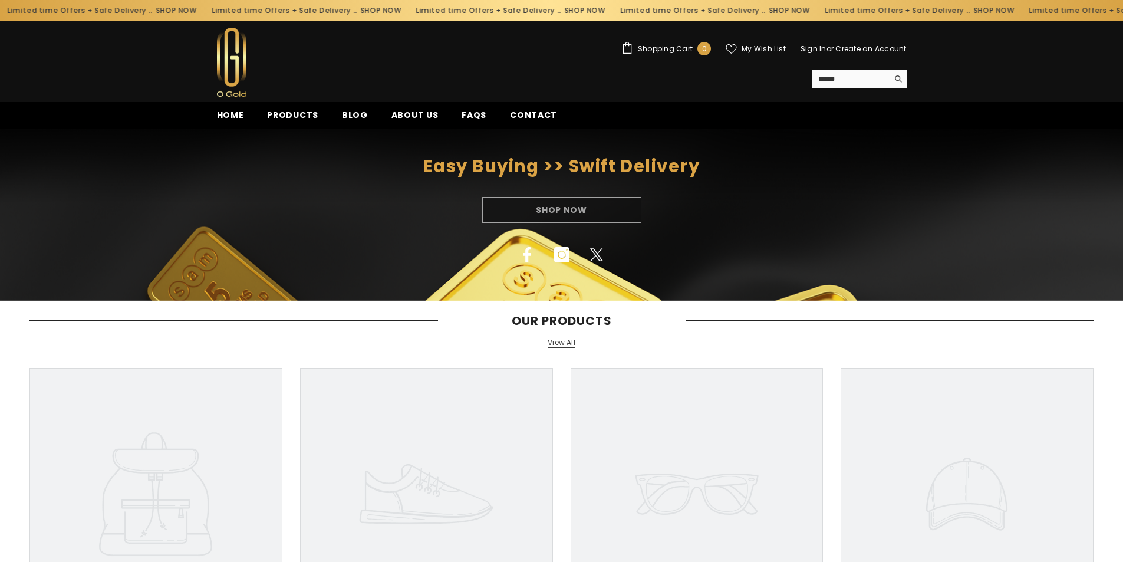
click at [815, 48] on link "Sign In" at bounding box center [813, 49] width 26 height 10
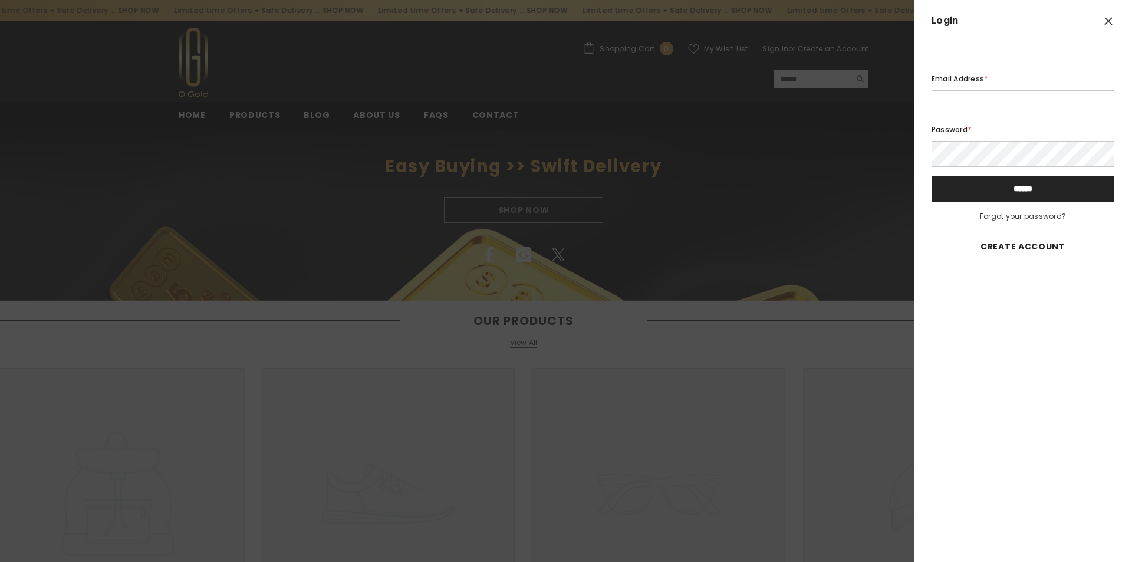
click at [1040, 103] on input "Email Address *" at bounding box center [1022, 103] width 183 height 26
type input "**********"
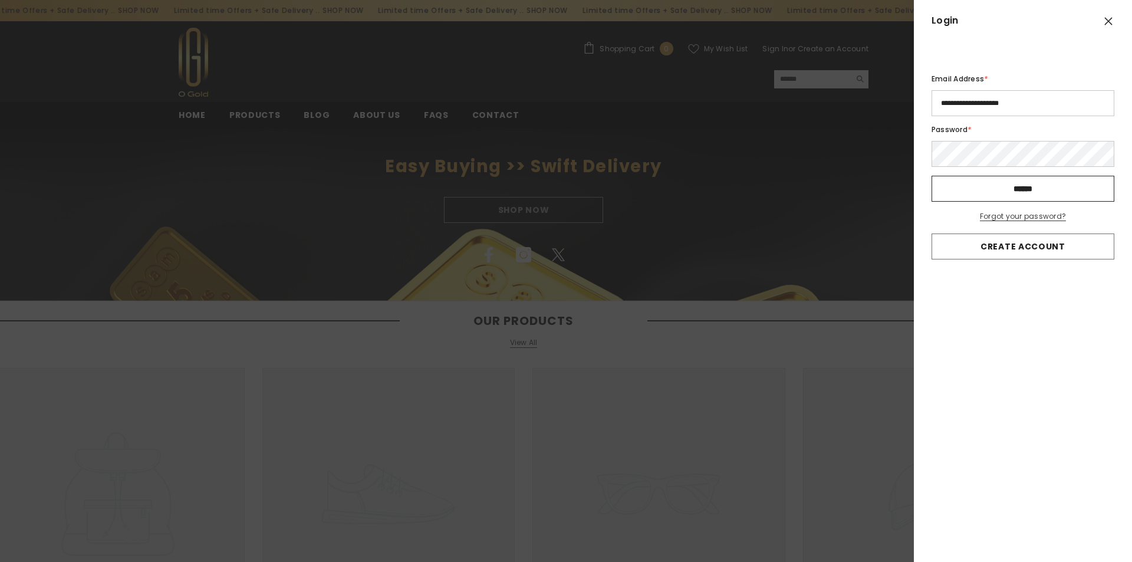
click at [1020, 193] on input "******" at bounding box center [1022, 189] width 183 height 26
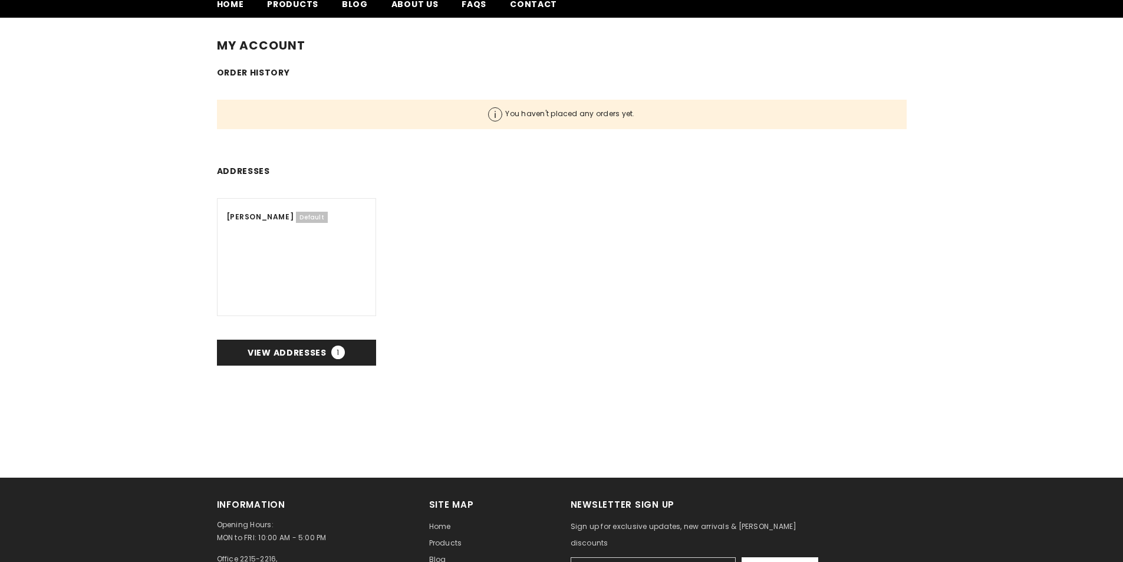
scroll to position [118, 0]
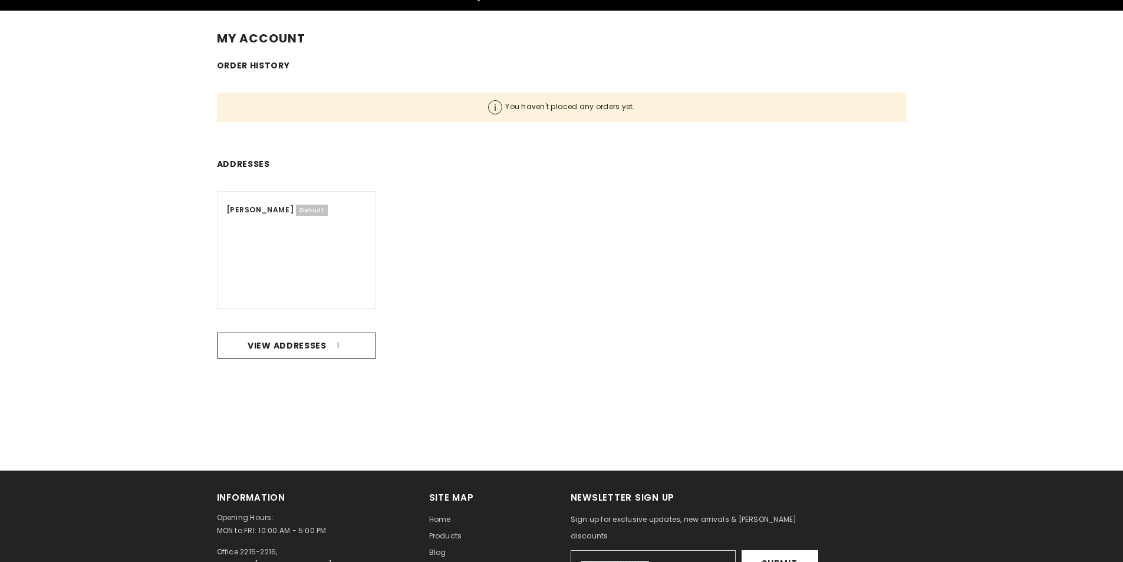
click at [295, 345] on span "View addresses 1" at bounding box center [296, 346] width 97 height 12
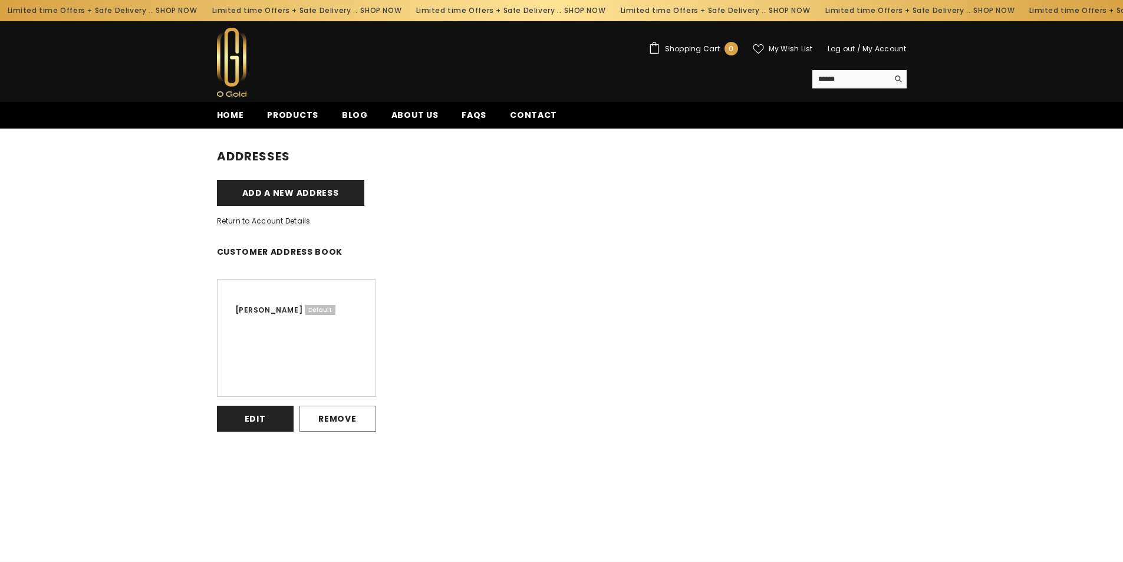
click at [266, 418] on button "Edit" at bounding box center [255, 419] width 77 height 26
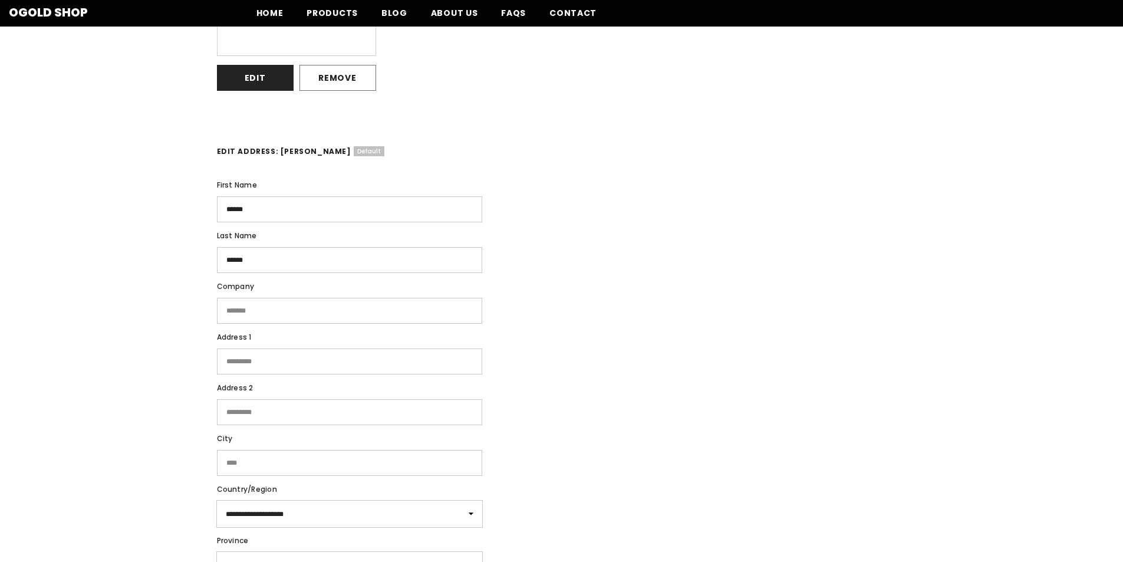
scroll to position [315, 0]
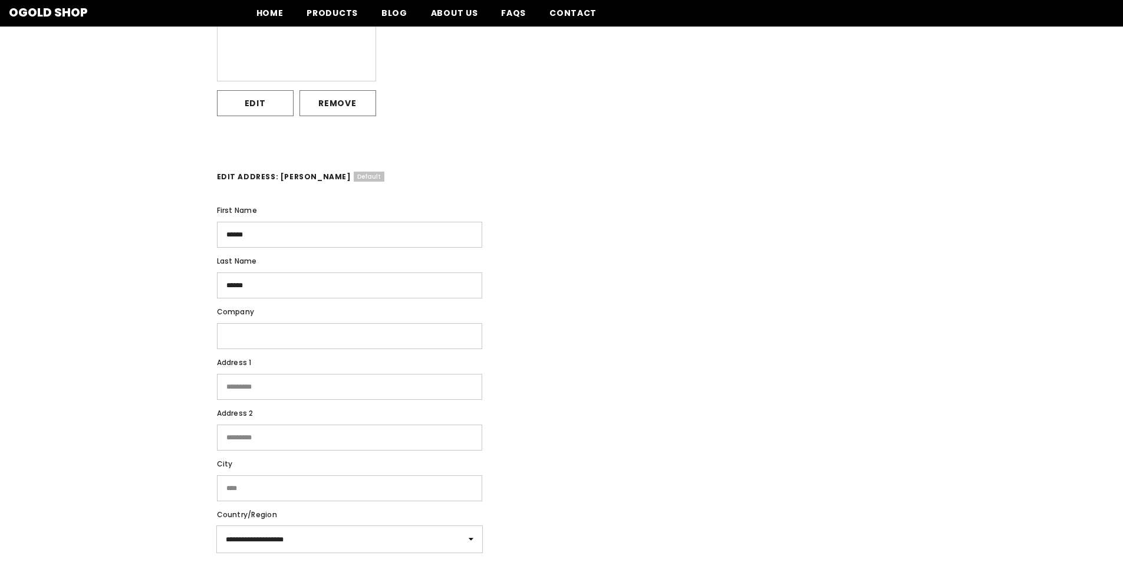
click at [287, 335] on input "Company" at bounding box center [349, 336] width 265 height 26
type input "*****"
click at [288, 387] on input "Address 1" at bounding box center [349, 387] width 265 height 26
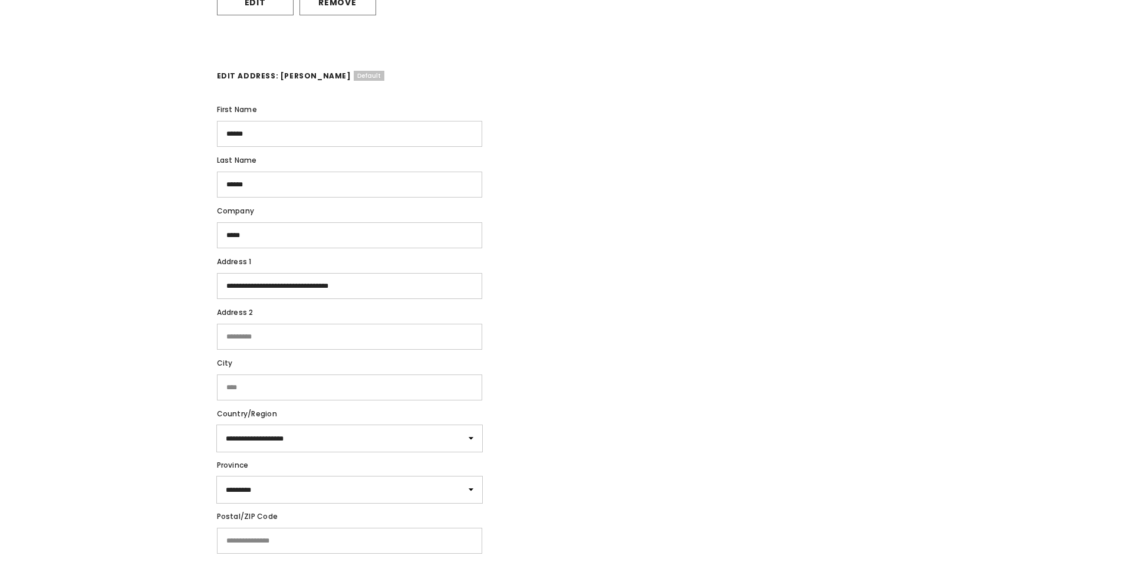
scroll to position [433, 0]
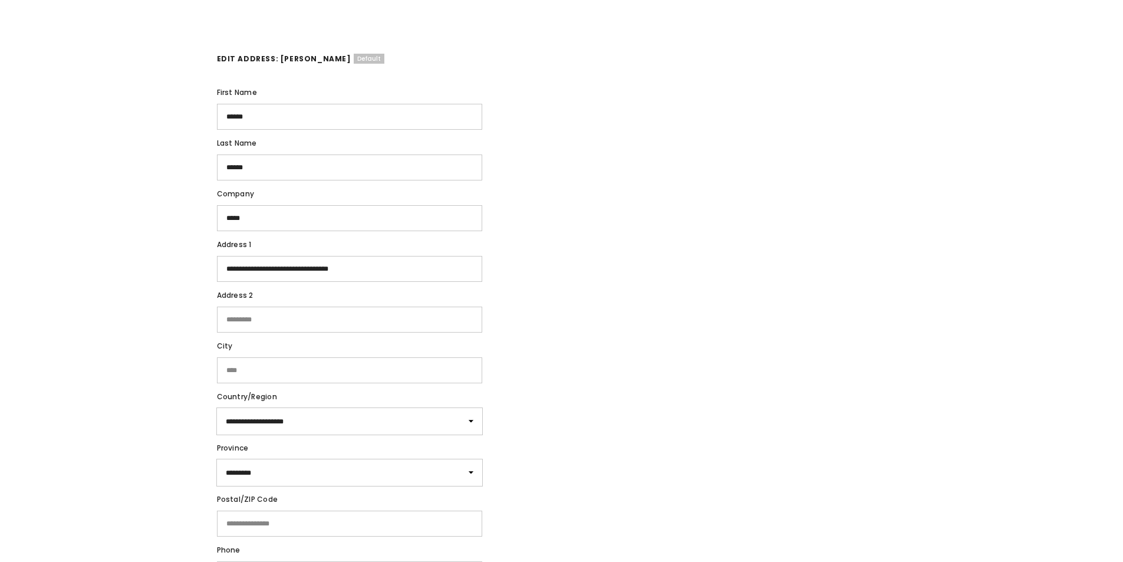
type input "**********"
click at [274, 372] on input "City" at bounding box center [349, 370] width 265 height 26
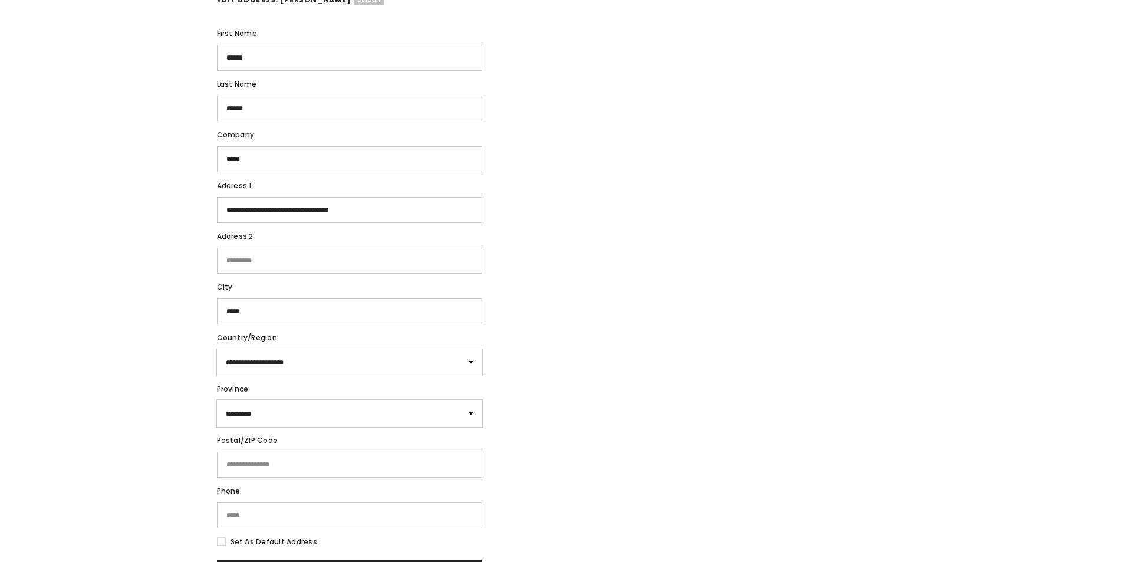
type input "*****"
click at [473, 412] on select "**********" at bounding box center [349, 413] width 265 height 27
select select "*****"
click at [217, 400] on select "**********" at bounding box center [349, 413] width 265 height 27
click at [367, 464] on input "Postal/ZIP code" at bounding box center [349, 464] width 265 height 26
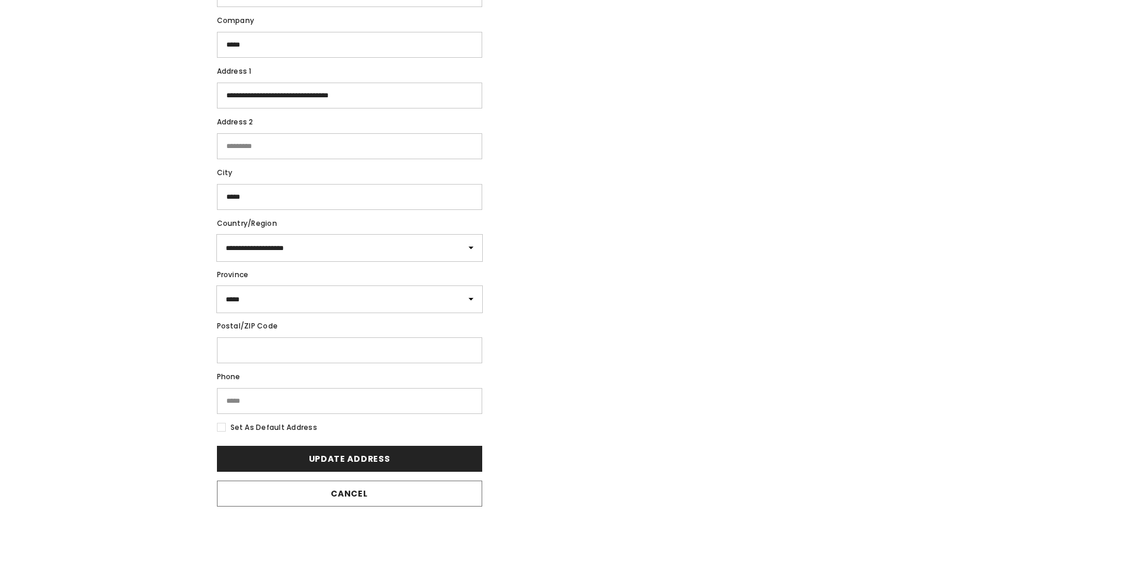
scroll to position [610, 0]
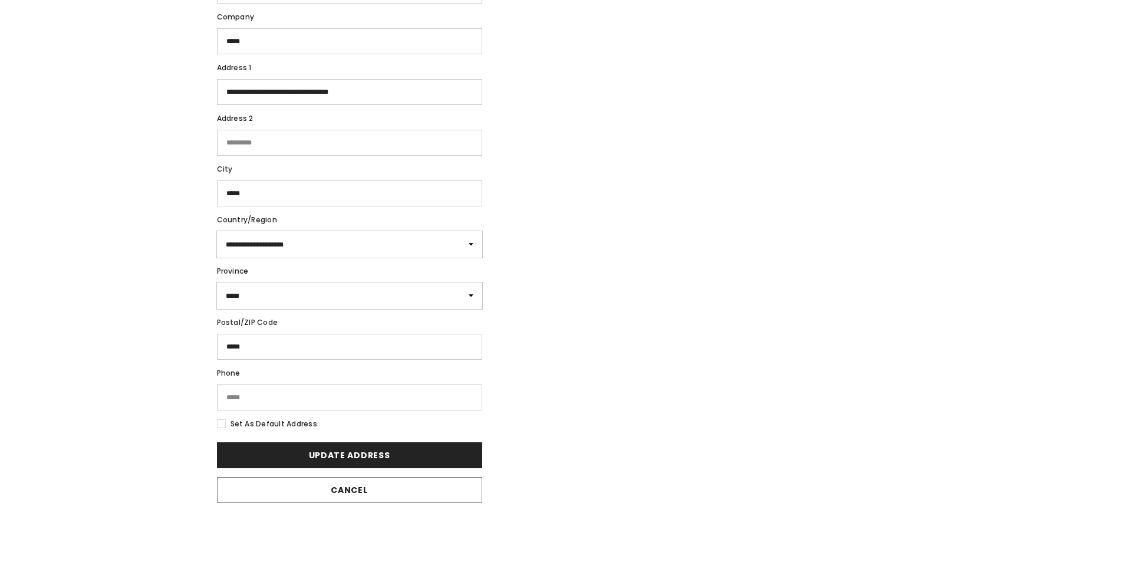
type input "*****"
click at [268, 393] on input "Phone" at bounding box center [349, 397] width 265 height 26
type input "**********"
click at [220, 425] on label "Set as default address" at bounding box center [562, 423] width 690 height 13
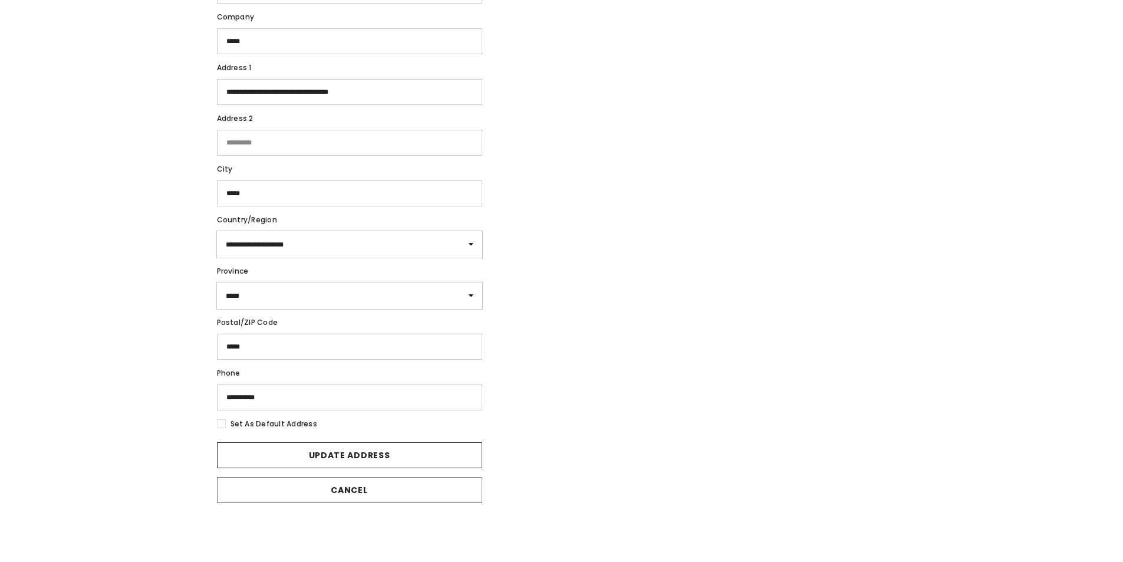
click at [350, 456] on button "Update address" at bounding box center [349, 455] width 265 height 26
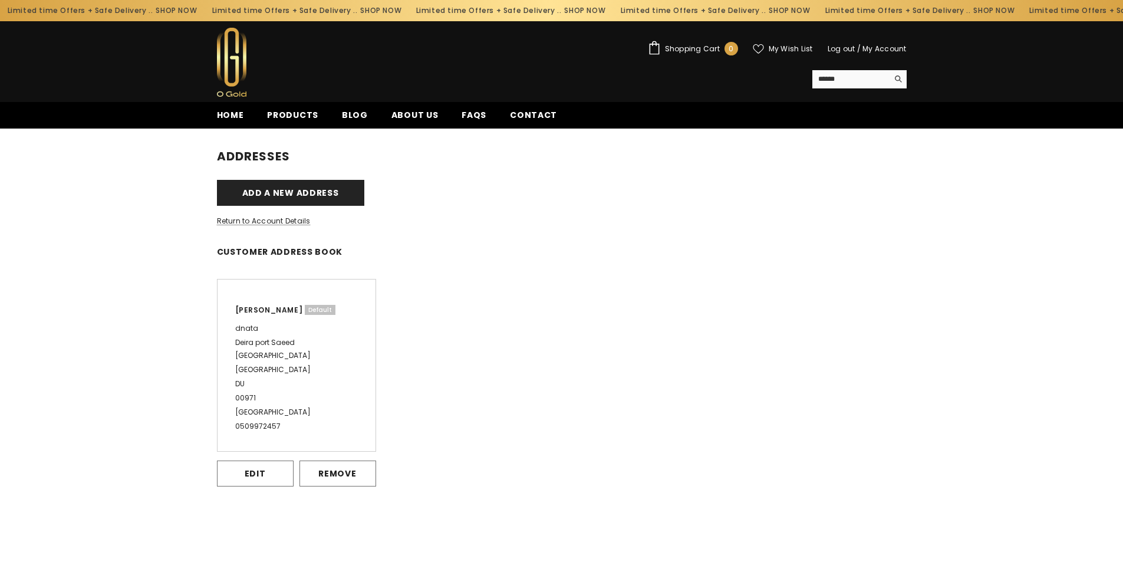
click at [698, 50] on span "Shopping Cart" at bounding box center [692, 48] width 55 height 7
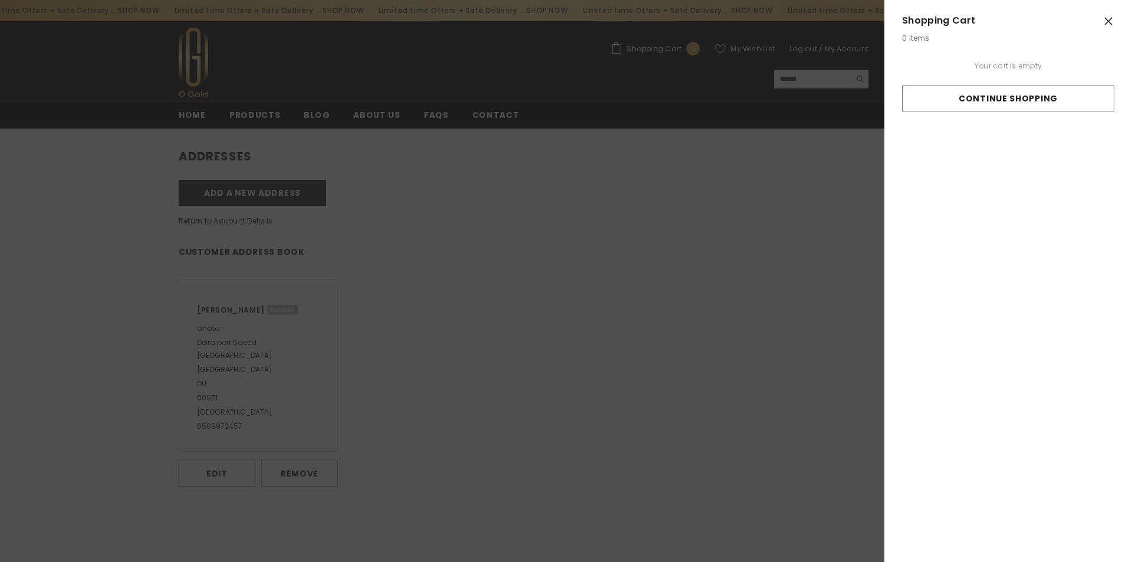
click at [1105, 19] on icon "Close" at bounding box center [1109, 22] width 8 height 8
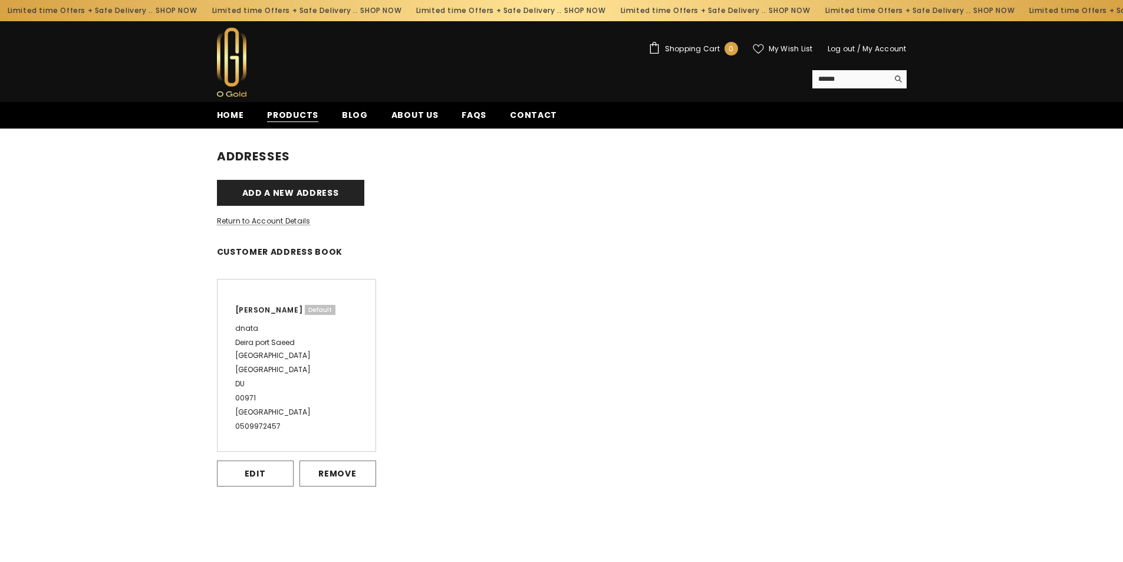
click at [286, 114] on span "Products" at bounding box center [292, 115] width 51 height 12
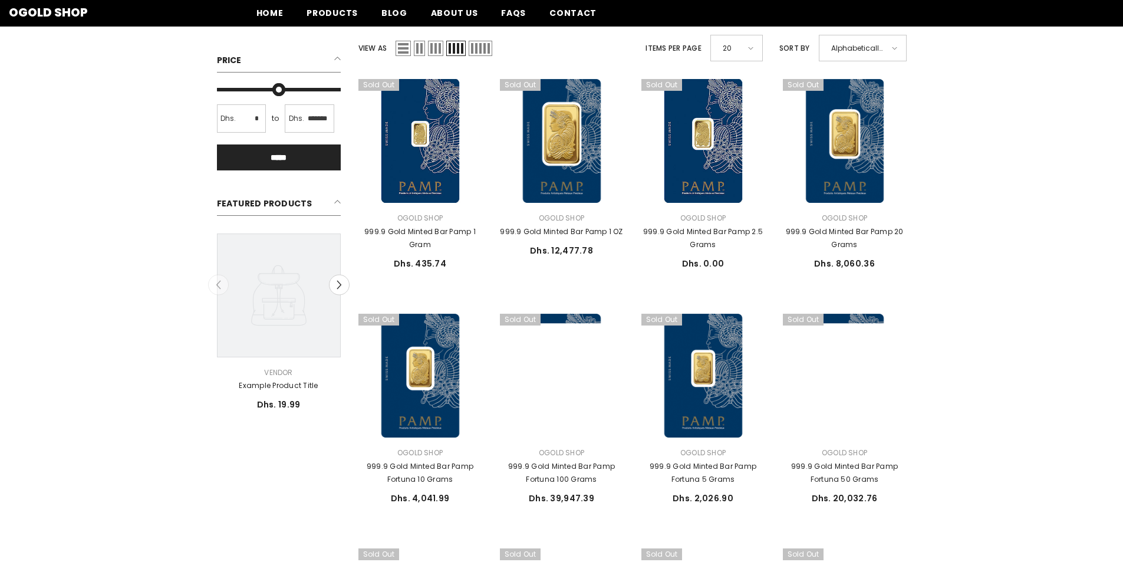
scroll to position [177, 0]
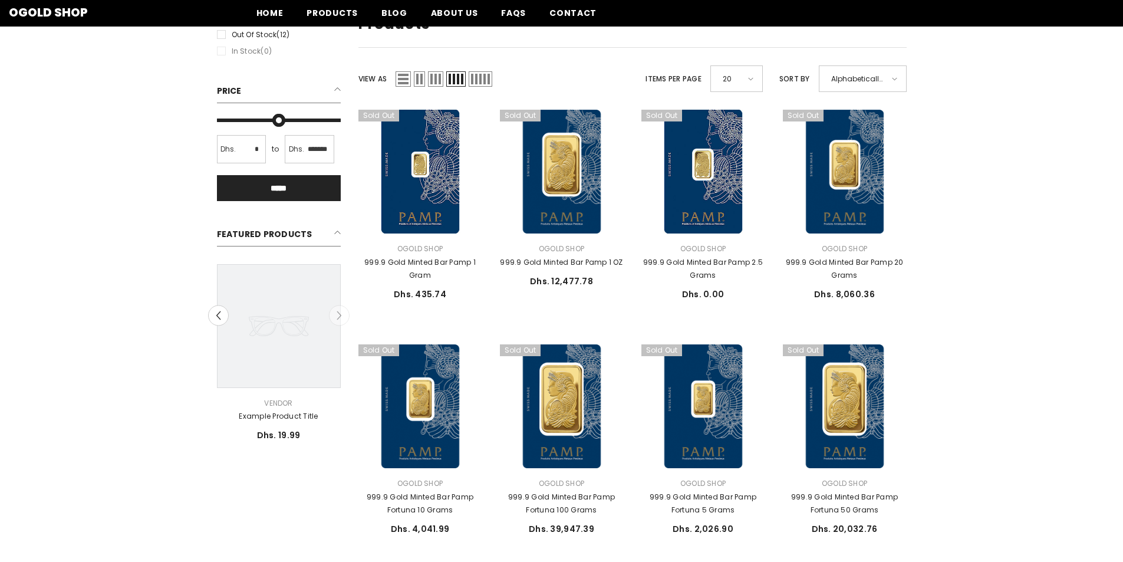
click at [290, 347] on icon at bounding box center [279, 326] width 124 height 124
click at [284, 418] on link "Example product title" at bounding box center [279, 416] width 124 height 13
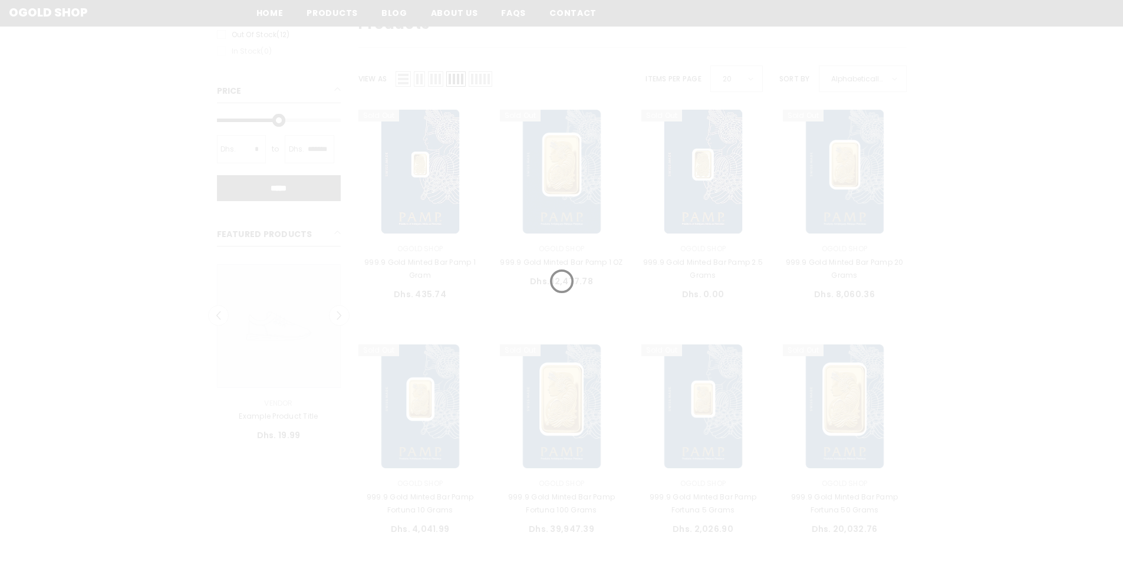
drag, startPoint x: 334, startPoint y: 120, endPoint x: 278, endPoint y: 126, distance: 55.7
click at [278, 120] on input "Max" at bounding box center [279, 120] width 124 height 0
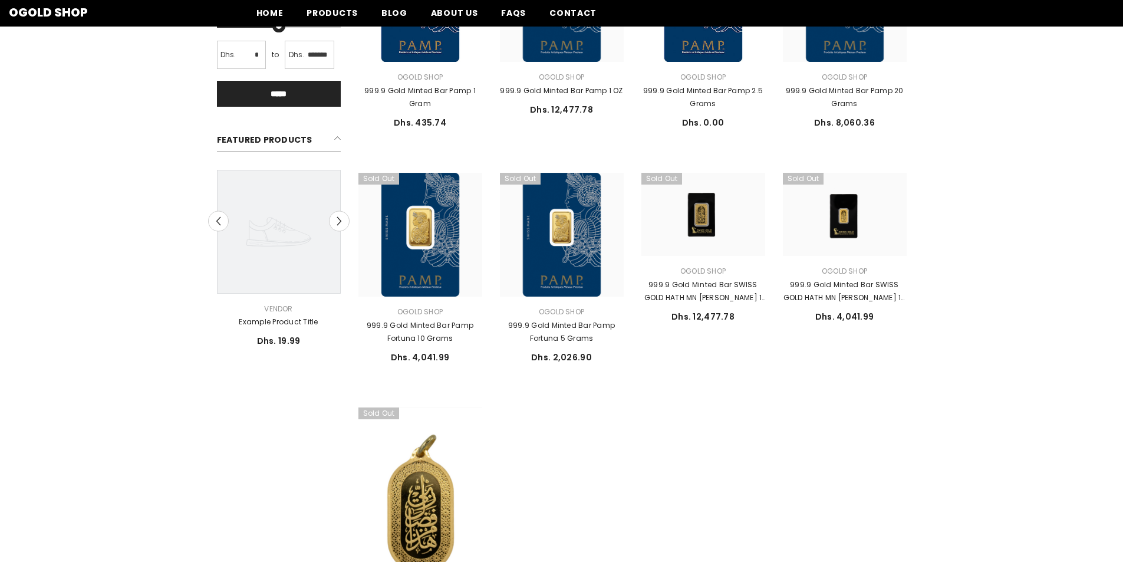
scroll to position [313, 0]
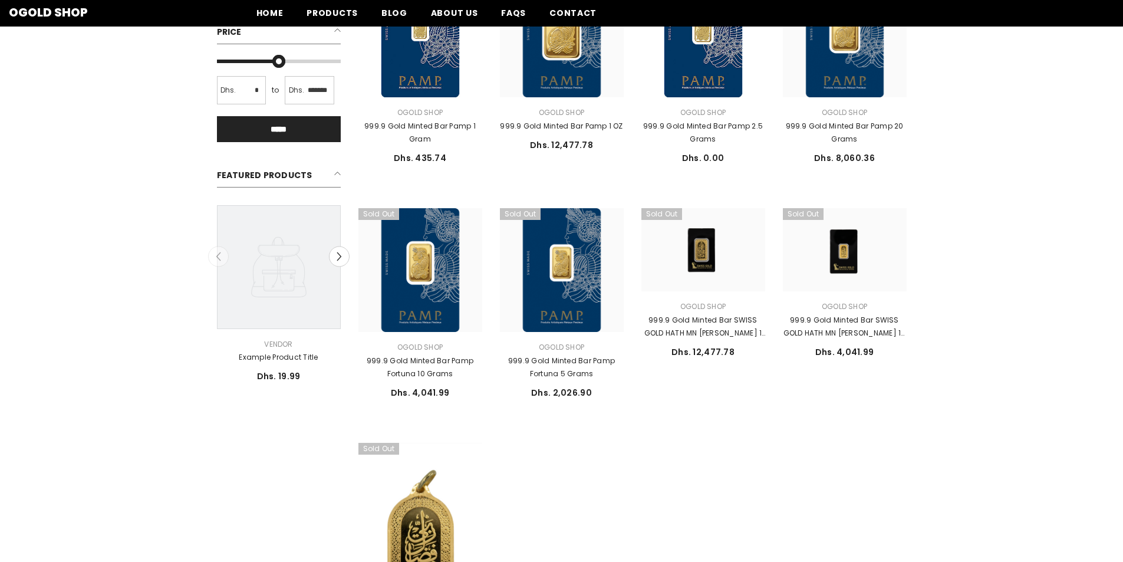
click at [289, 173] on h2 "Featured Products" at bounding box center [279, 177] width 124 height 22
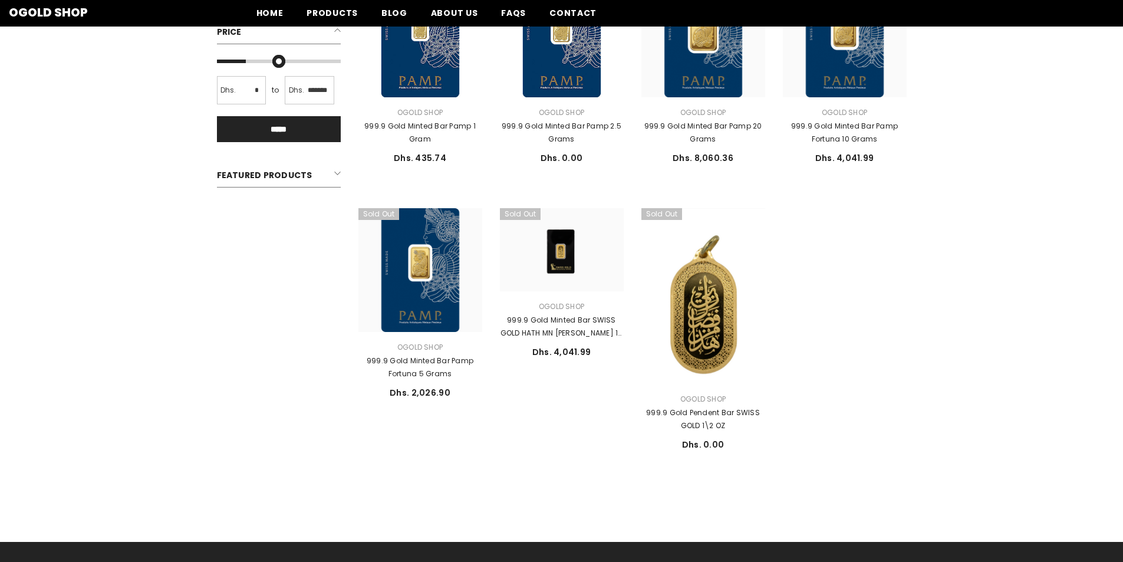
drag, startPoint x: 278, startPoint y: 60, endPoint x: 249, endPoint y: 67, distance: 29.6
click at [249, 61] on input "Max" at bounding box center [279, 61] width 124 height 0
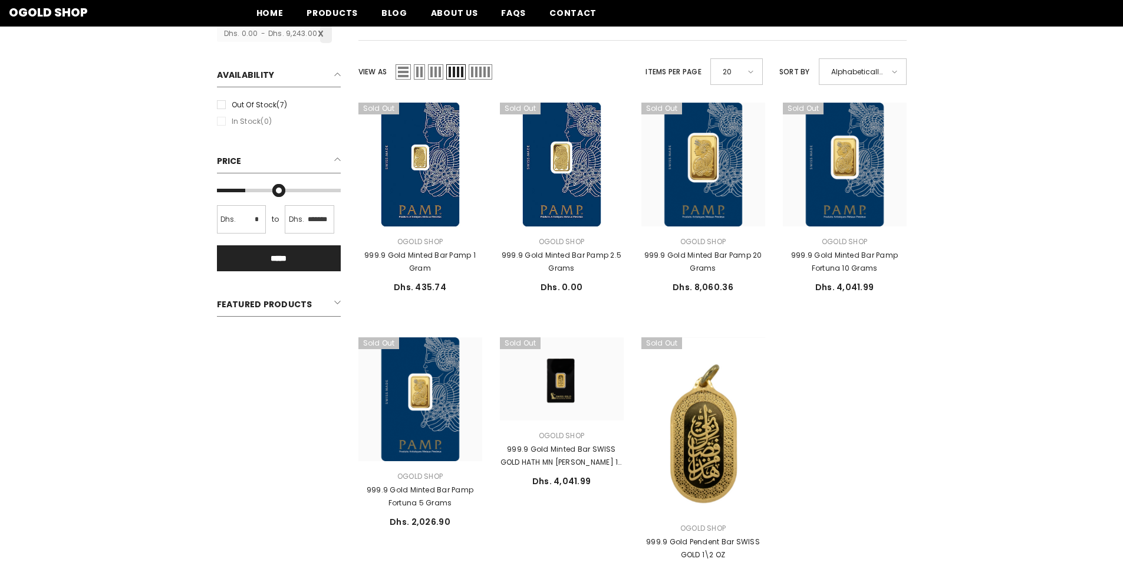
scroll to position [136, 0]
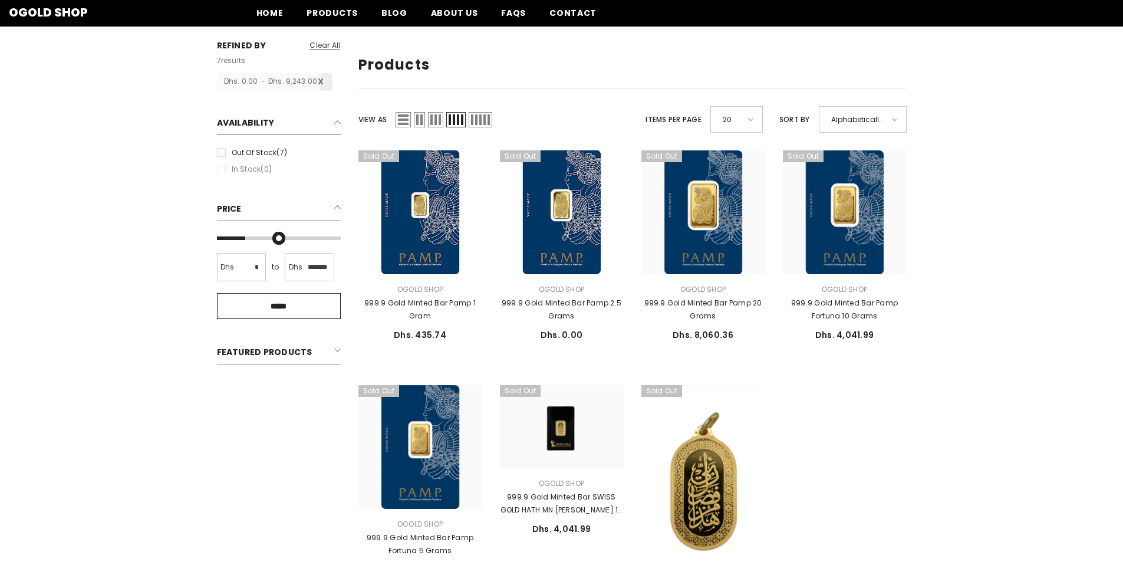
click at [286, 305] on input "*****" at bounding box center [279, 306] width 124 height 26
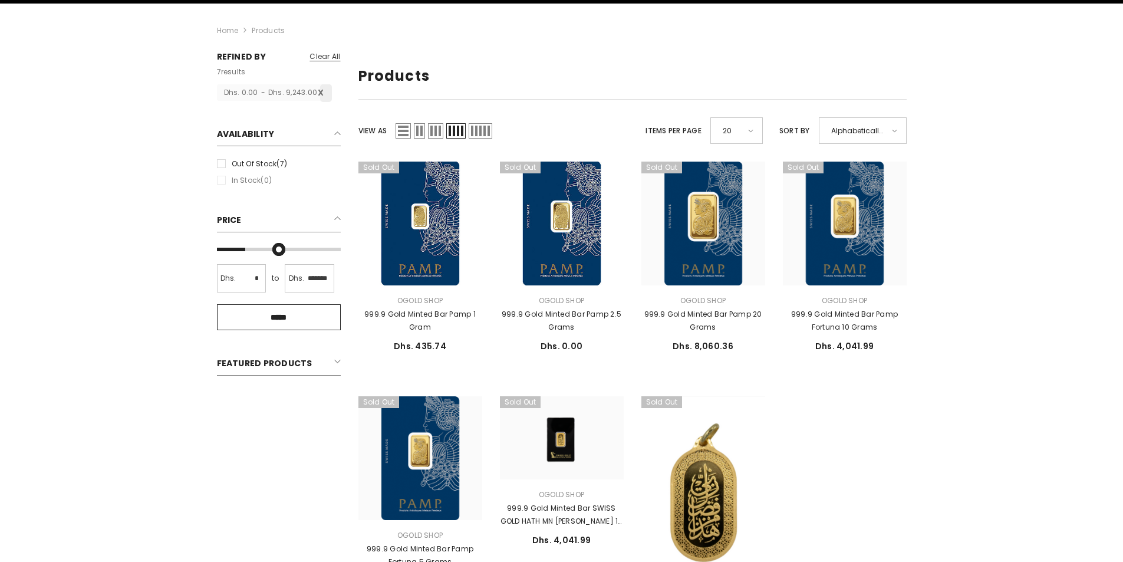
scroll to position [18, 0]
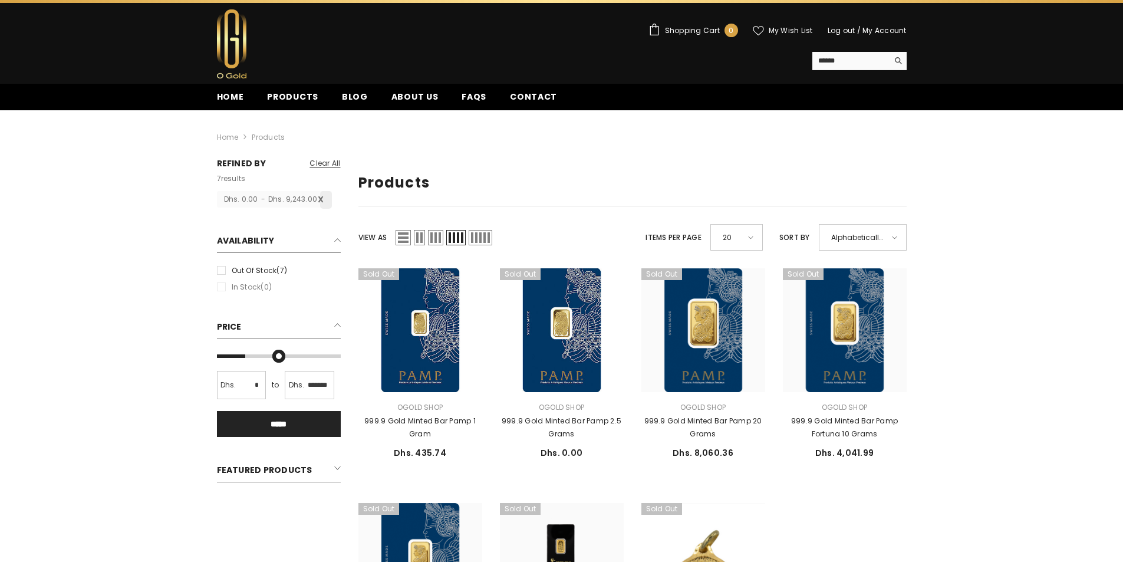
click at [338, 237] on h2 "Availability" at bounding box center [279, 243] width 124 height 19
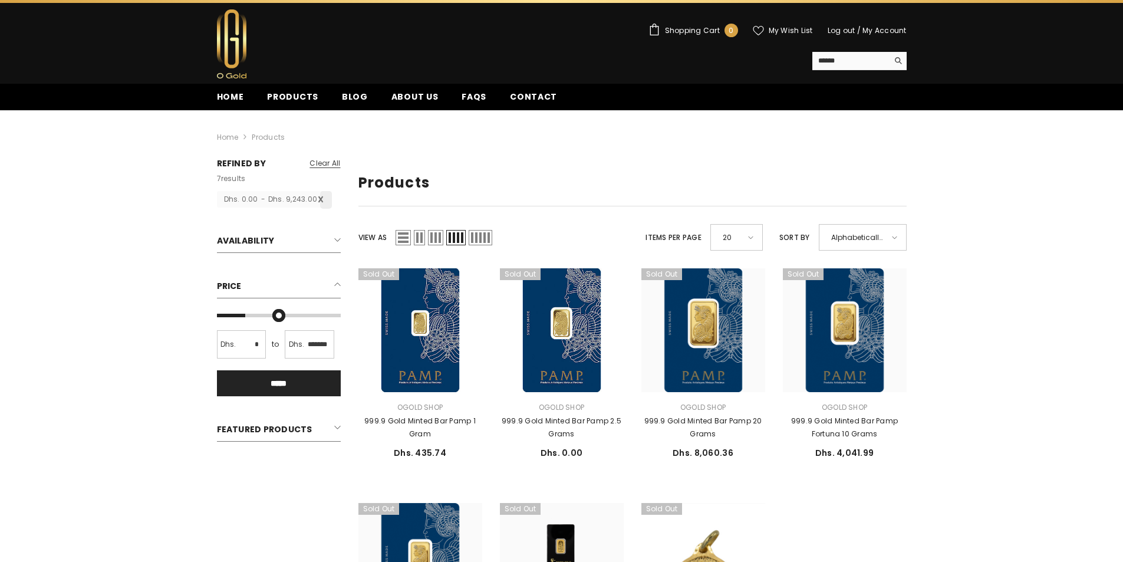
click at [287, 428] on h2 "Featured Products" at bounding box center [279, 431] width 124 height 22
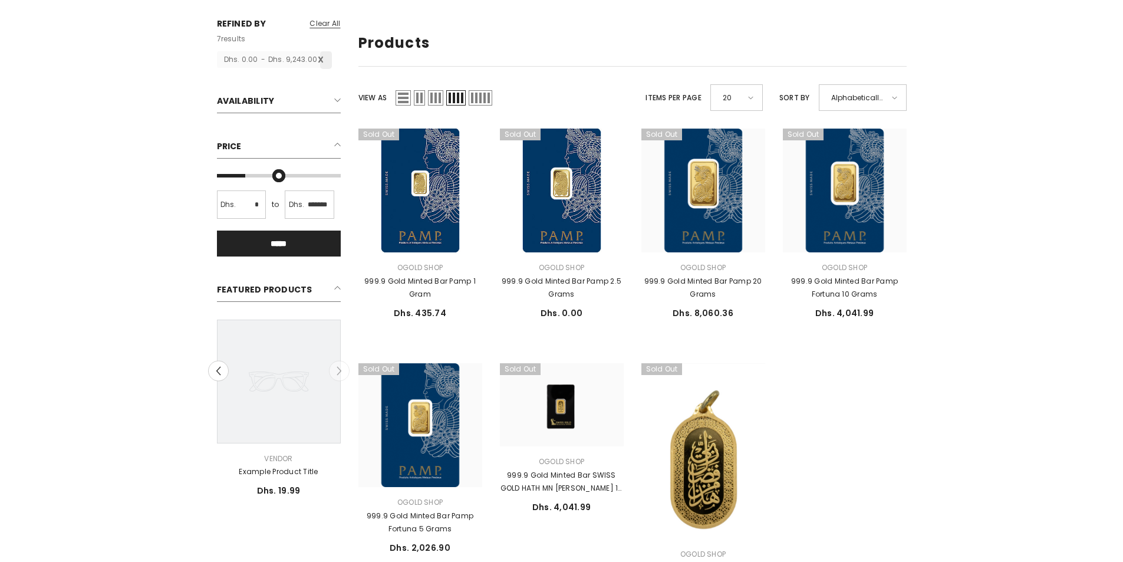
scroll to position [195, 0]
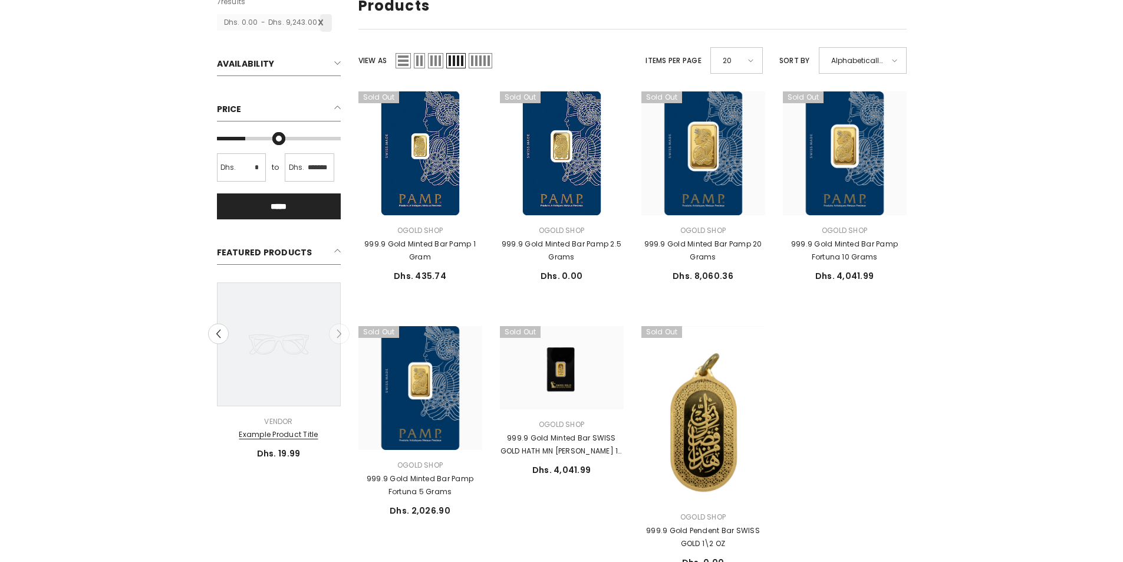
click at [283, 434] on link "Example product title" at bounding box center [279, 434] width 124 height 13
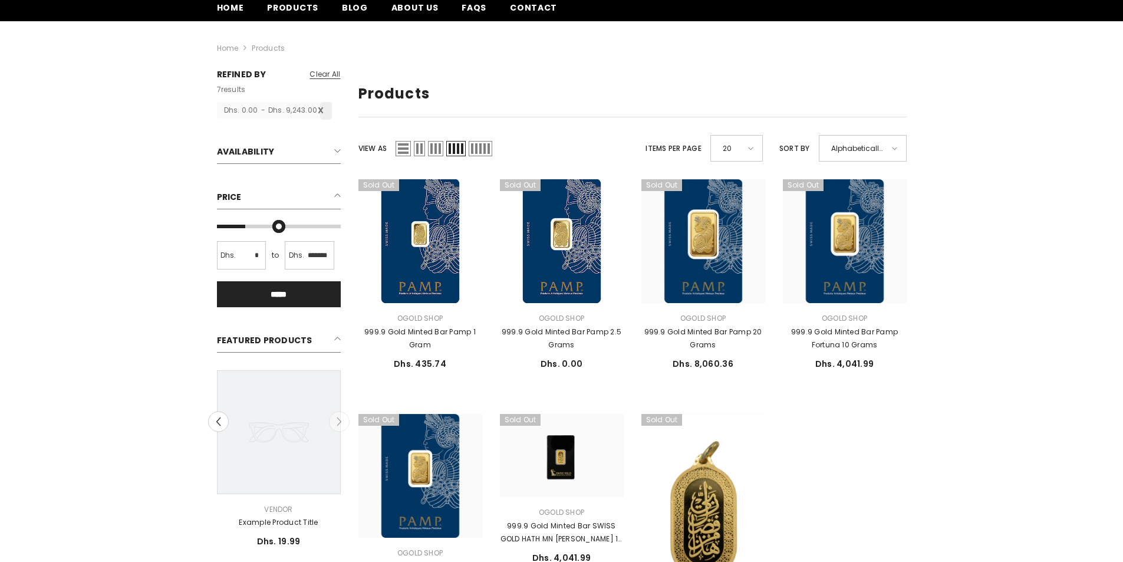
scroll to position [77, 0]
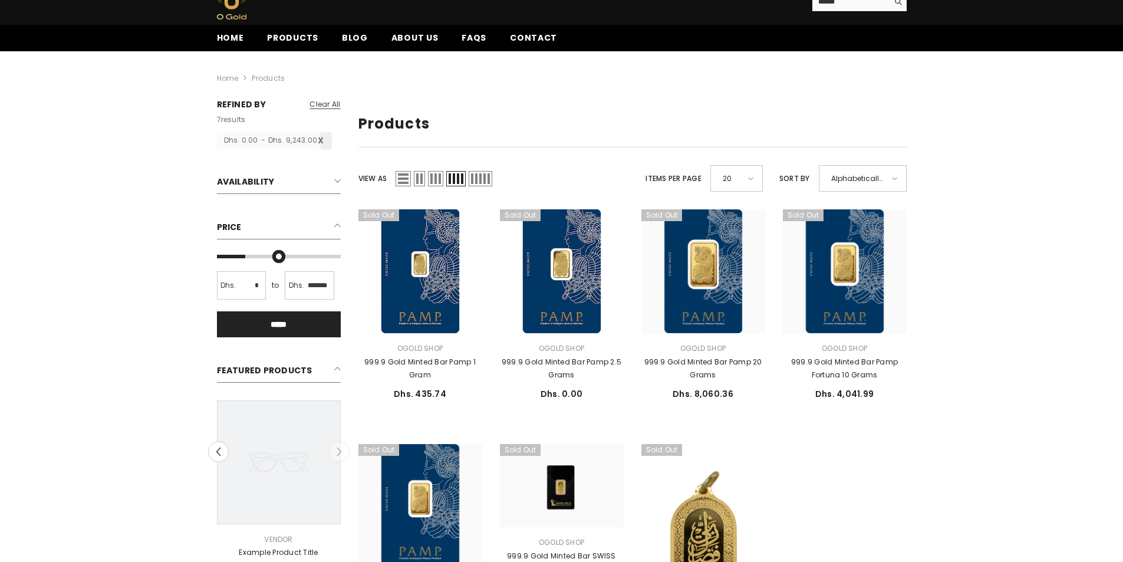
click at [243, 256] on input "Max" at bounding box center [279, 256] width 124 height 0
type input "******"
drag, startPoint x: 248, startPoint y: 255, endPoint x: 240, endPoint y: 255, distance: 7.7
click at [240, 256] on input "Max" at bounding box center [279, 256] width 124 height 0
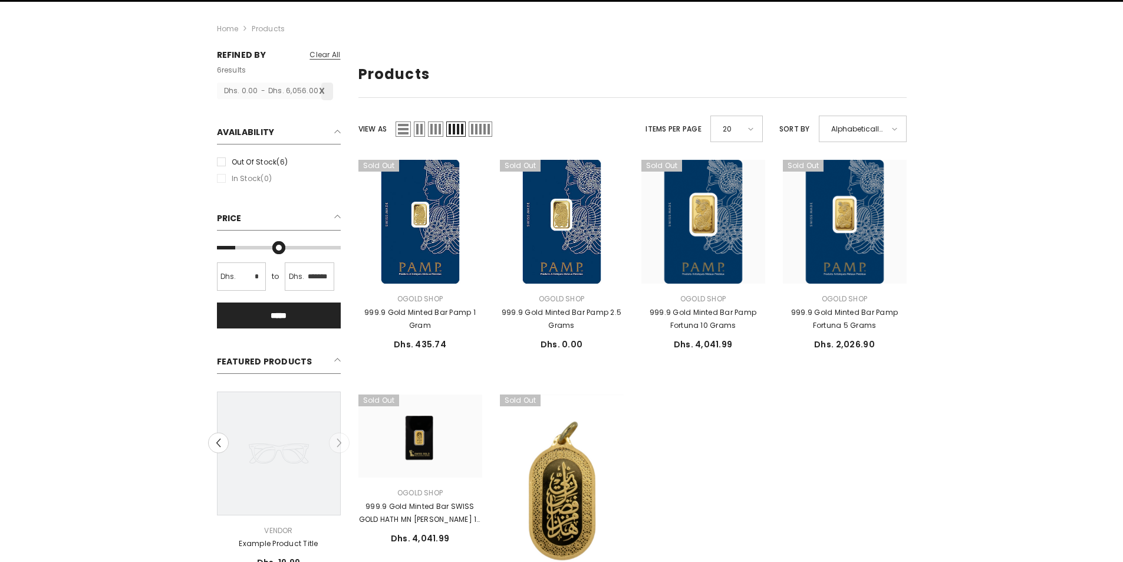
scroll to position [77, 0]
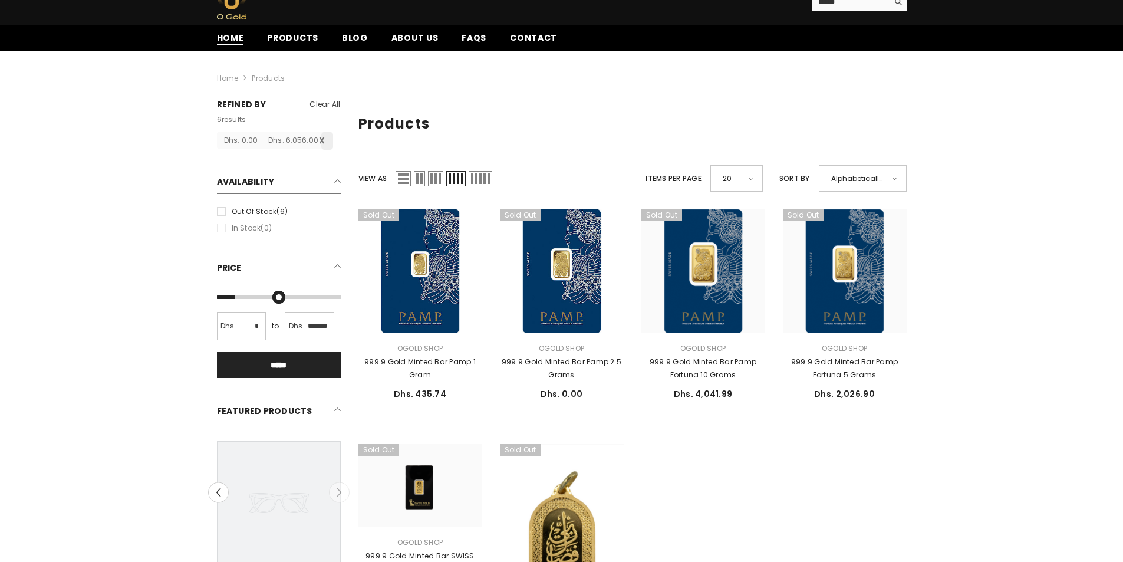
click at [228, 38] on span "Home" at bounding box center [230, 38] width 27 height 12
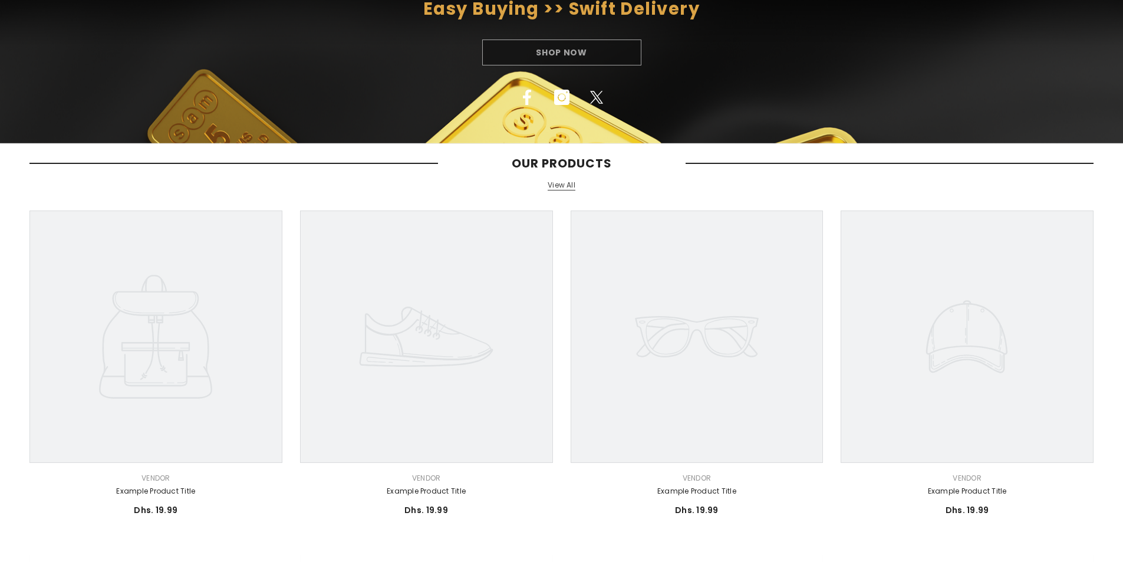
scroll to position [177, 0]
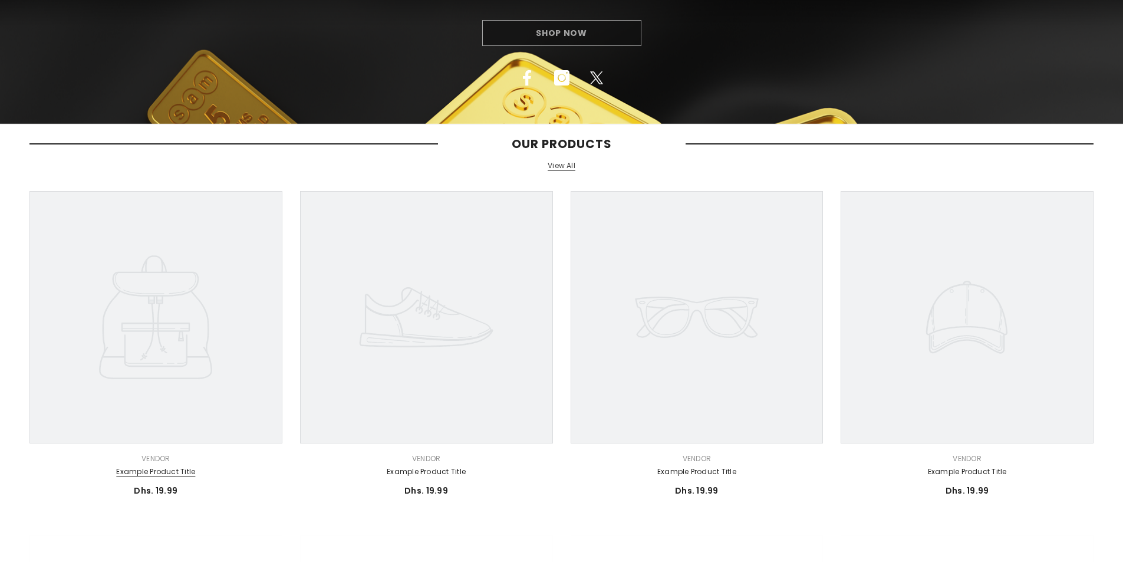
click at [159, 474] on link "Example product title" at bounding box center [155, 471] width 253 height 13
click at [562, 165] on link "View All" at bounding box center [562, 166] width 28 height 10
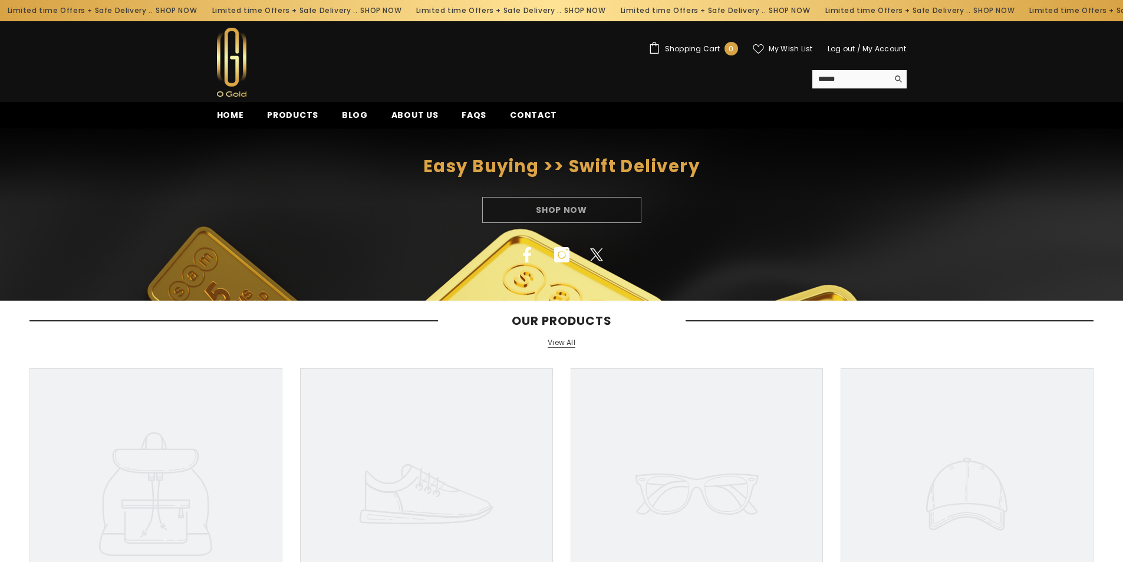
click at [562, 207] on div "Shop Now" at bounding box center [561, 210] width 1123 height 26
click at [226, 115] on span "Home" at bounding box center [230, 115] width 27 height 12
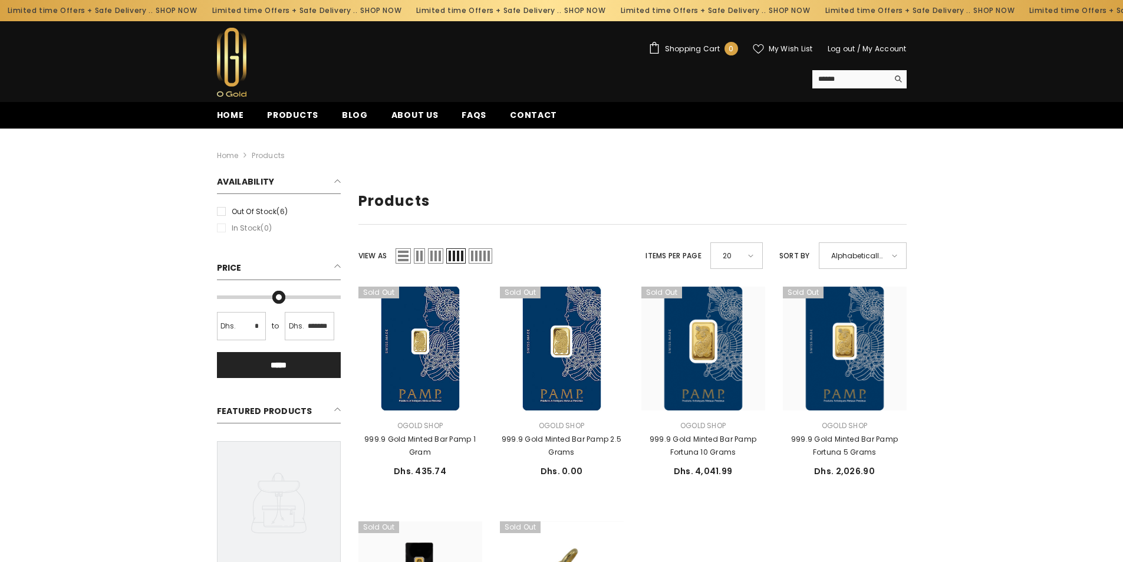
scroll to position [77, 0]
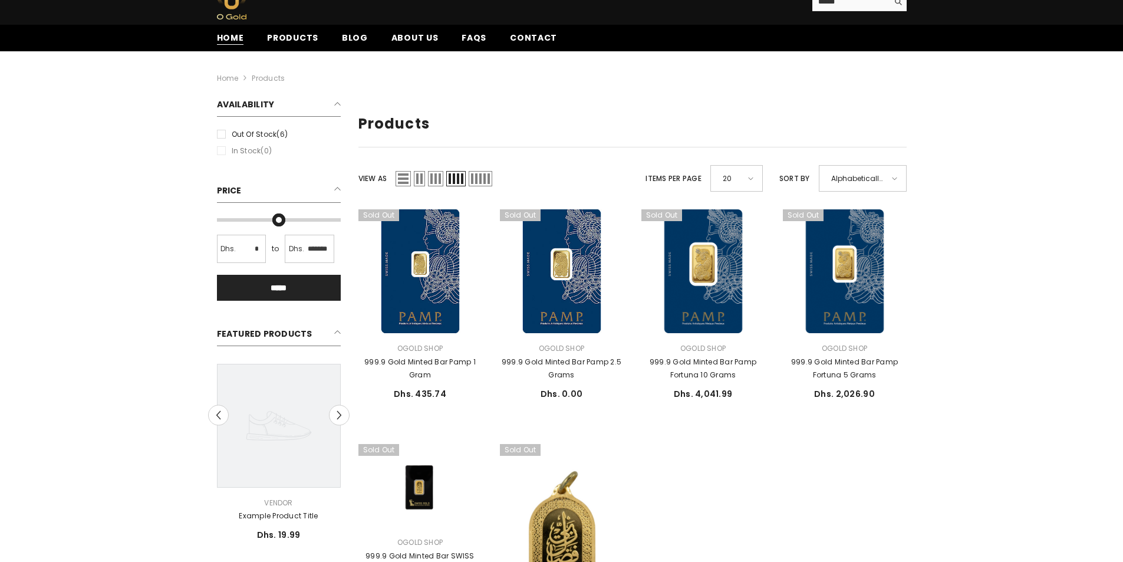
click at [222, 41] on span "Home" at bounding box center [230, 38] width 27 height 12
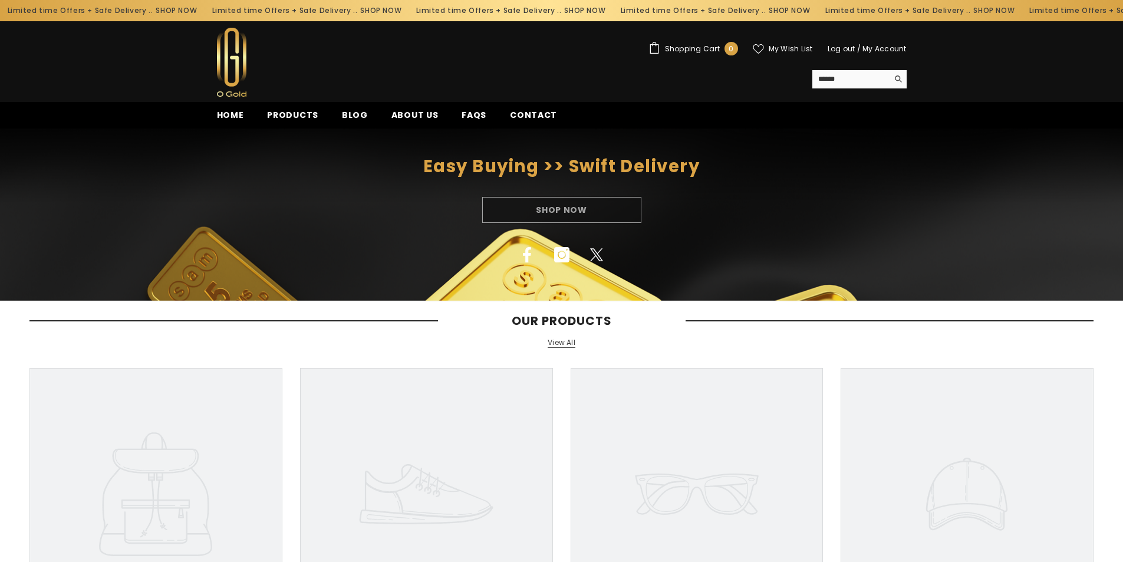
click at [566, 210] on div "Shop Now" at bounding box center [561, 210] width 1123 height 26
click at [777, 215] on div "Shop Now" at bounding box center [561, 210] width 1123 height 26
click at [297, 116] on span "Products" at bounding box center [292, 115] width 51 height 12
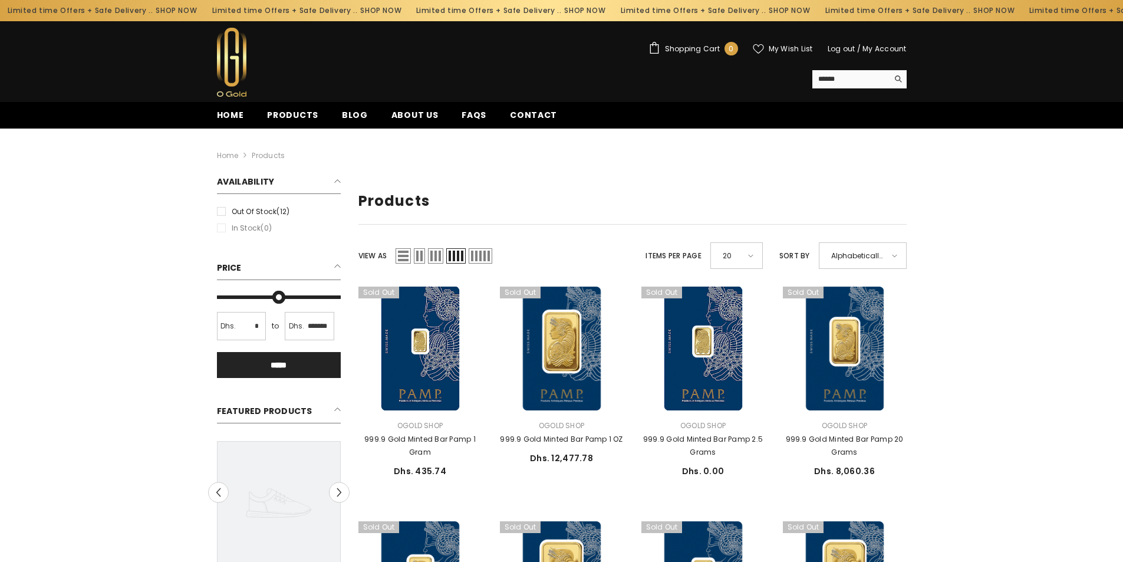
click at [404, 257] on span "List" at bounding box center [403, 255] width 15 height 15
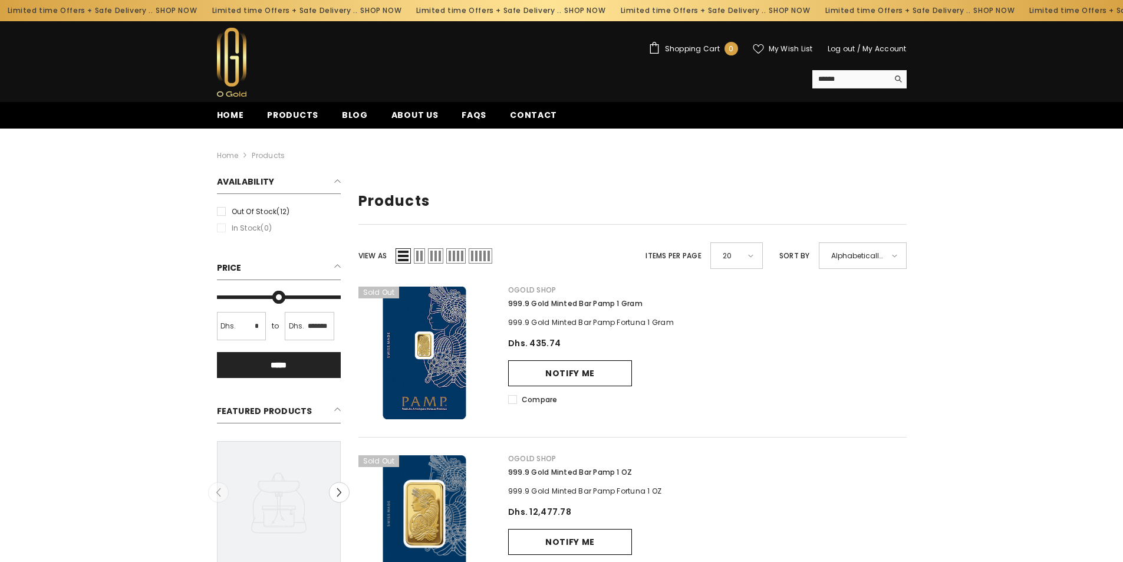
click at [424, 252] on span "Grid 2" at bounding box center [419, 255] width 11 height 15
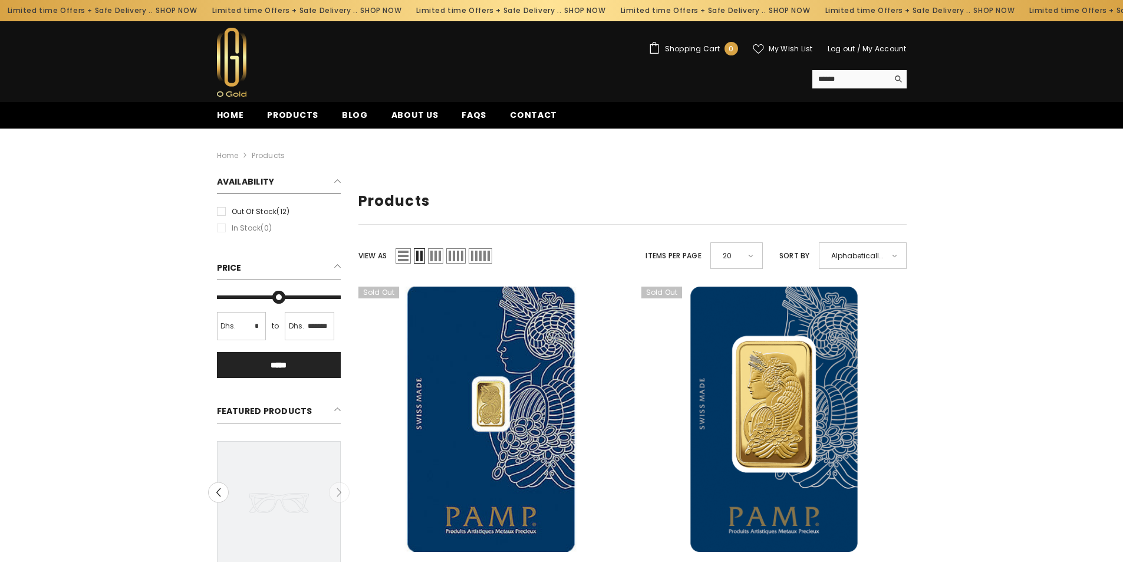
click at [437, 253] on span "Grid 3" at bounding box center [435, 255] width 15 height 15
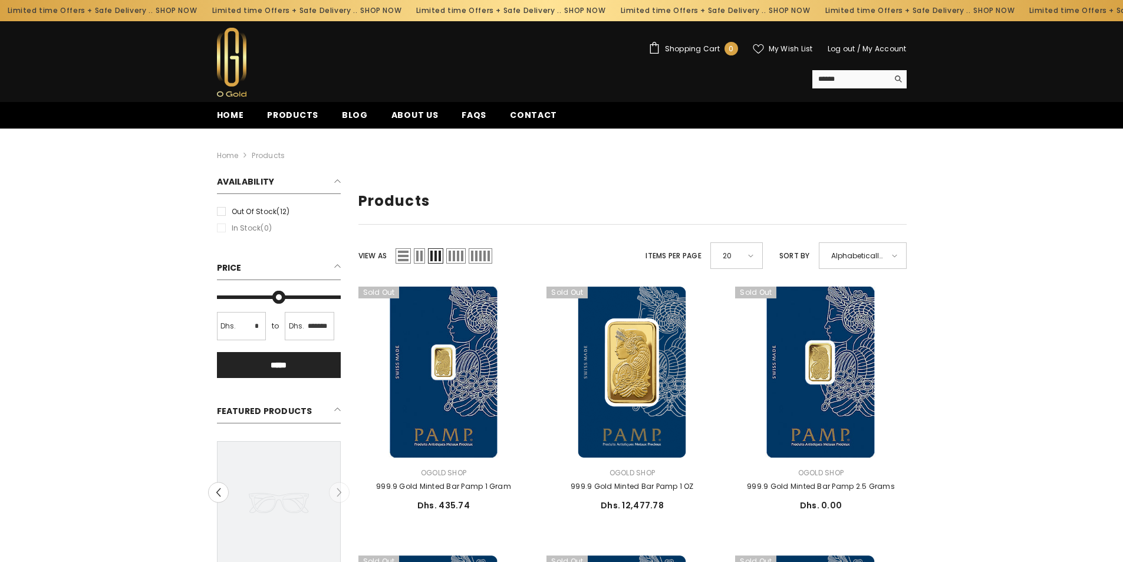
click at [457, 258] on span "Grid 4" at bounding box center [455, 255] width 19 height 15
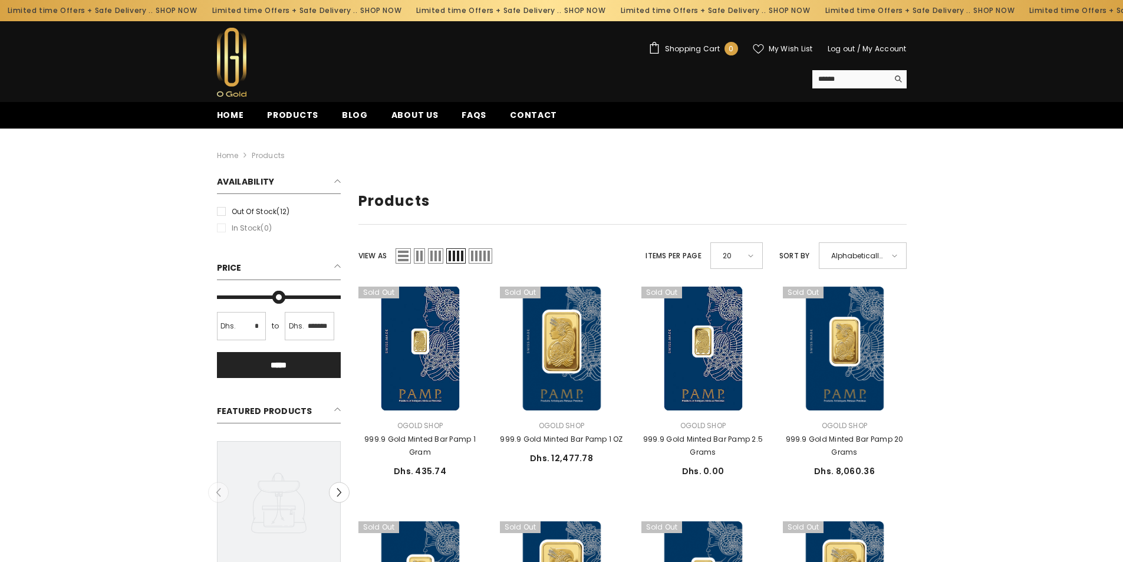
click at [482, 257] on span "Grid 5" at bounding box center [481, 255] width 24 height 15
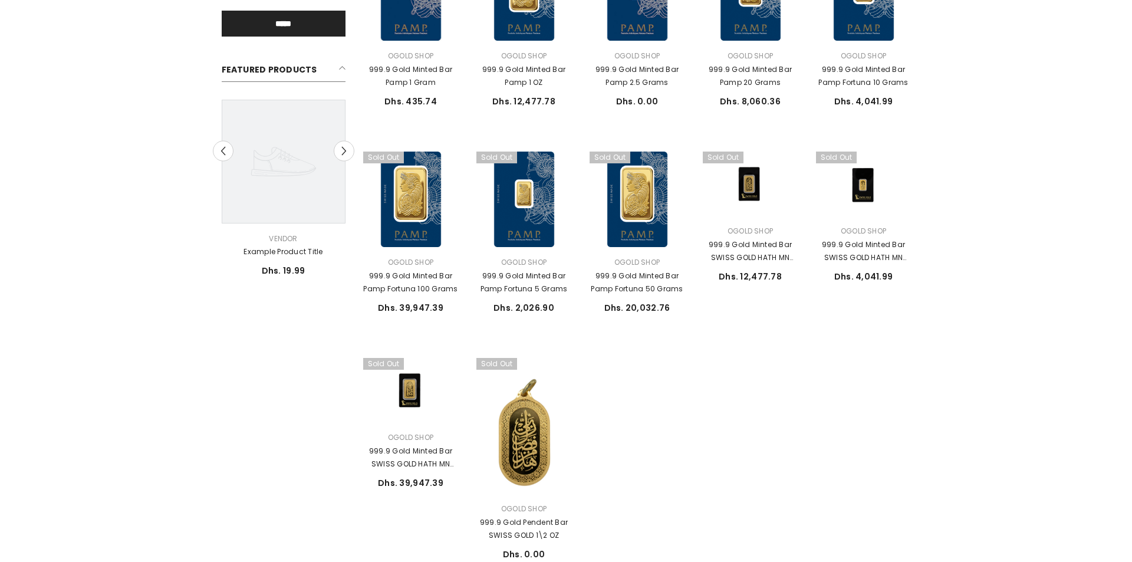
scroll to position [413, 0]
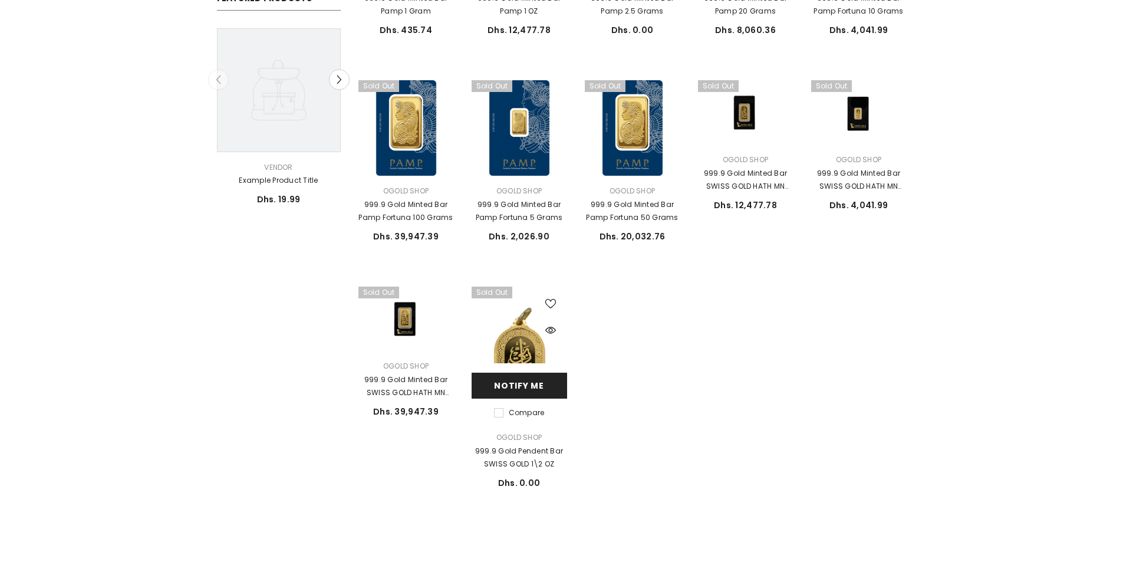
click at [525, 383] on link "Notify me" at bounding box center [519, 386] width 95 height 26
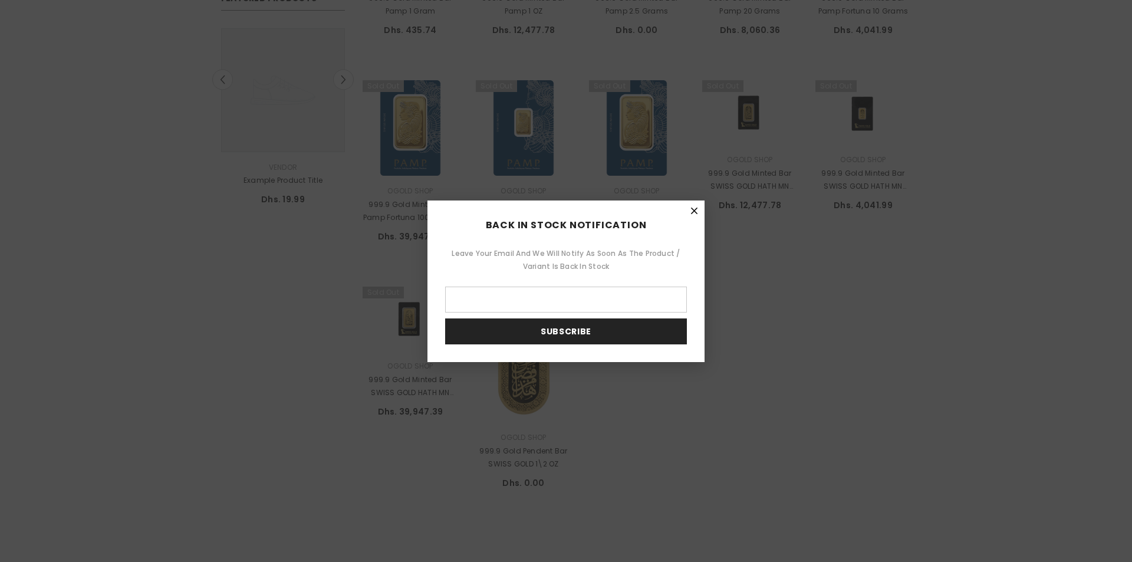
click at [533, 299] on input "Leave your email and we will notify as soon as the product / variant is back in…" at bounding box center [566, 299] width 242 height 26
click at [549, 297] on input "Leave your email and we will notify as soon as the product / variant is back in…" at bounding box center [566, 299] width 242 height 26
type input "**********"
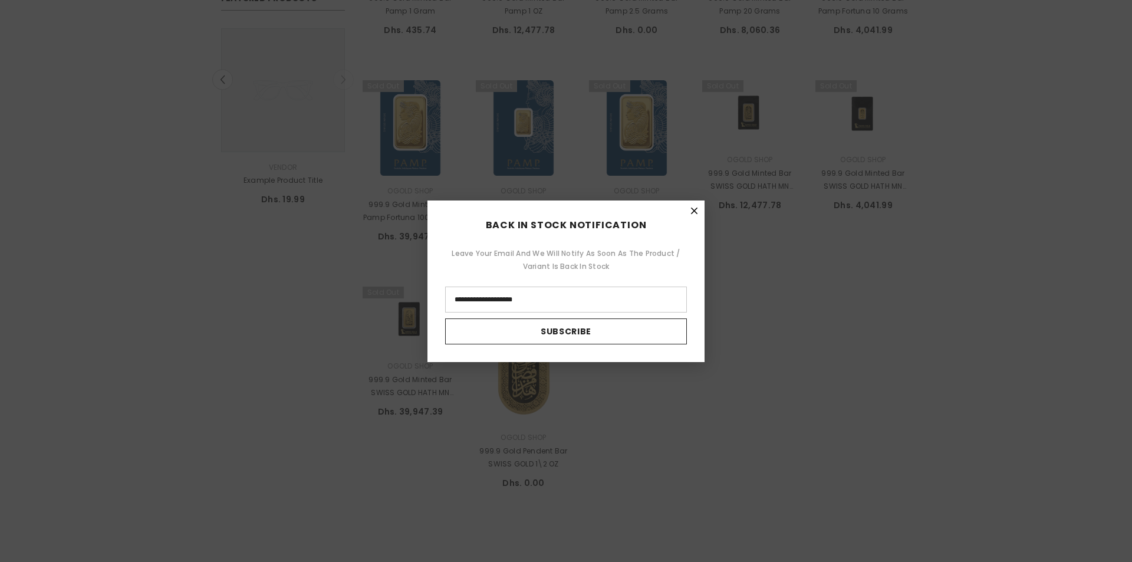
click at [569, 332] on button "Subscribe" at bounding box center [566, 331] width 242 height 26
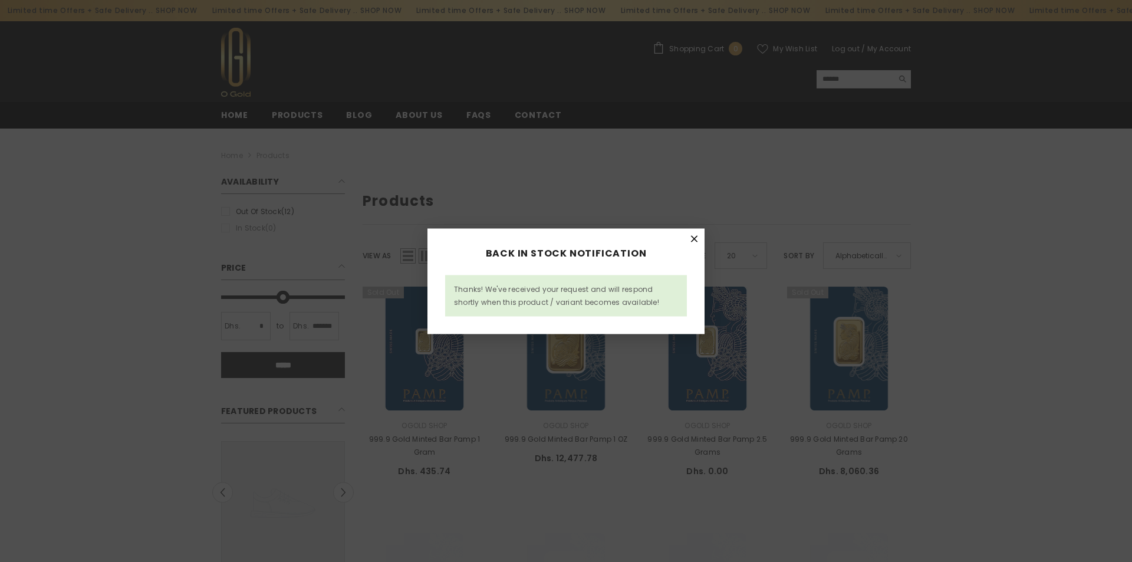
click at [693, 239] on icon "Close" at bounding box center [694, 238] width 9 height 9
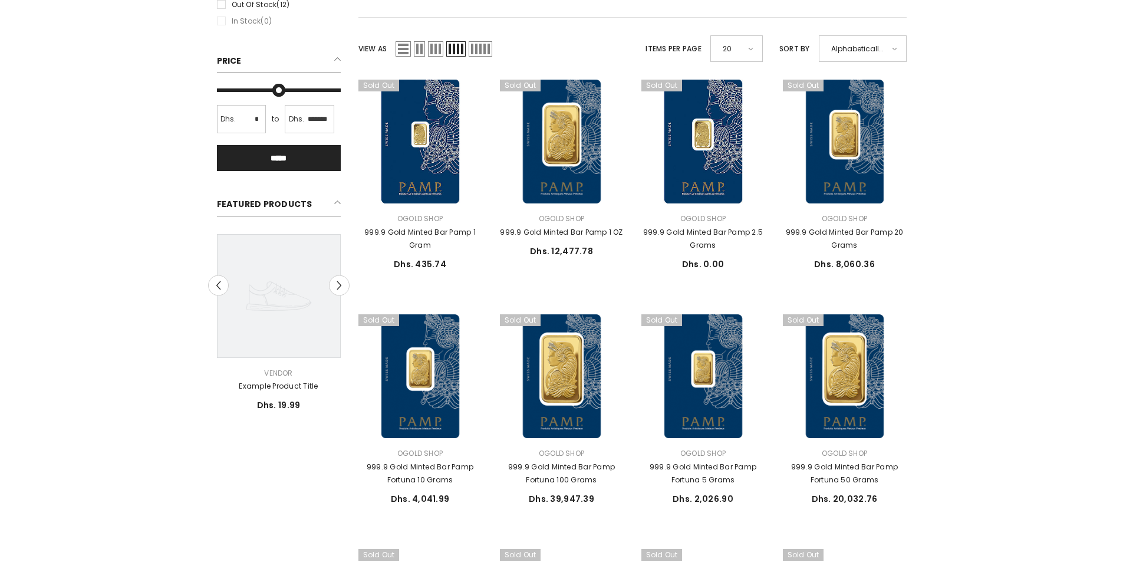
scroll to position [59, 0]
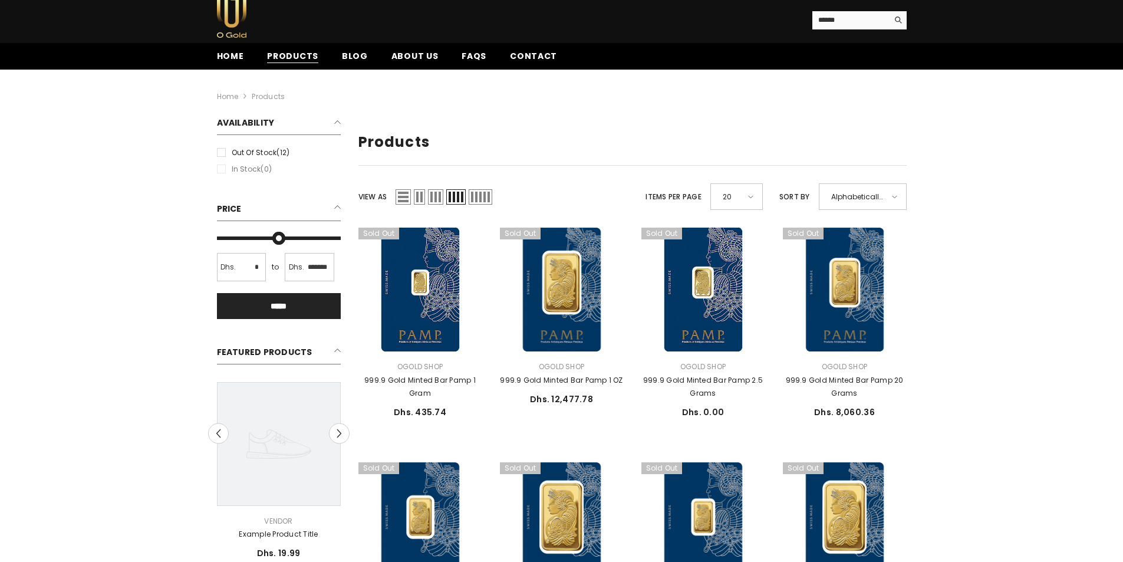
click at [295, 57] on span "Products" at bounding box center [292, 56] width 51 height 12
click at [350, 58] on span "Blog" at bounding box center [355, 56] width 26 height 12
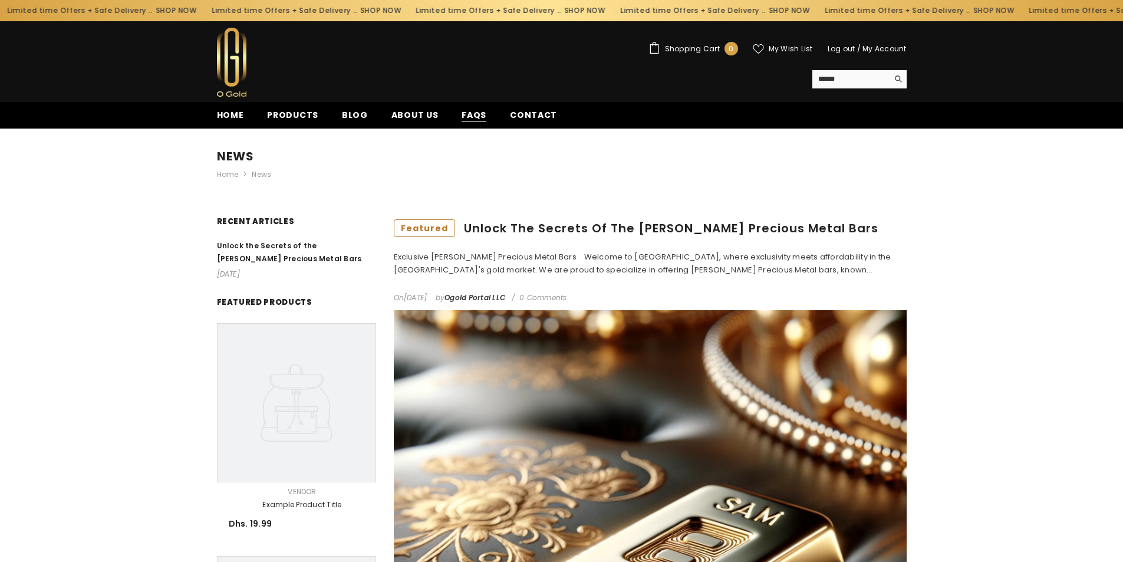
click at [469, 114] on span "FAQs" at bounding box center [474, 115] width 25 height 12
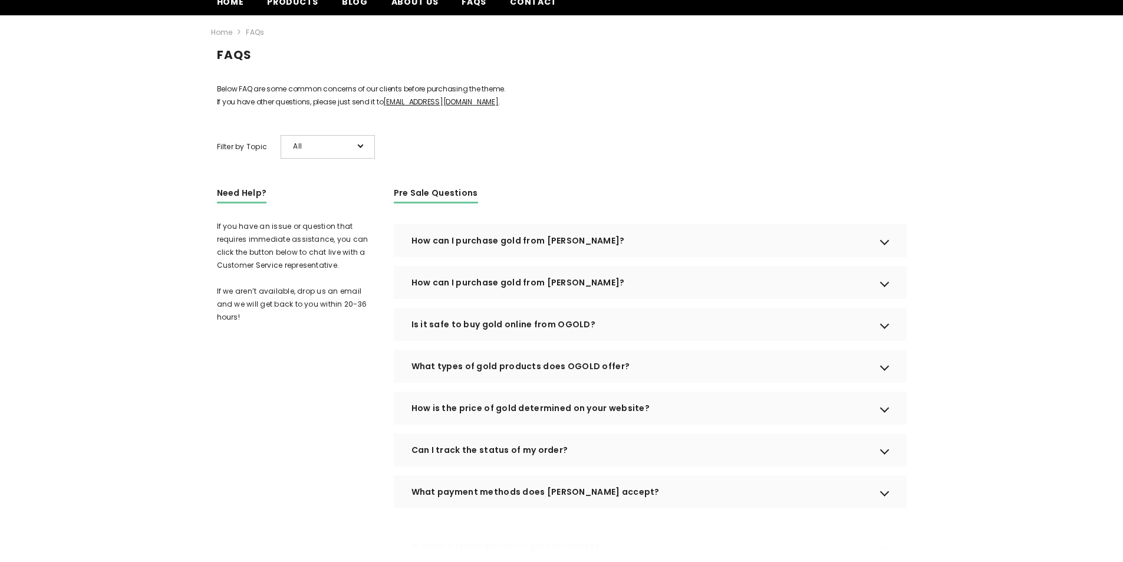
scroll to position [118, 0]
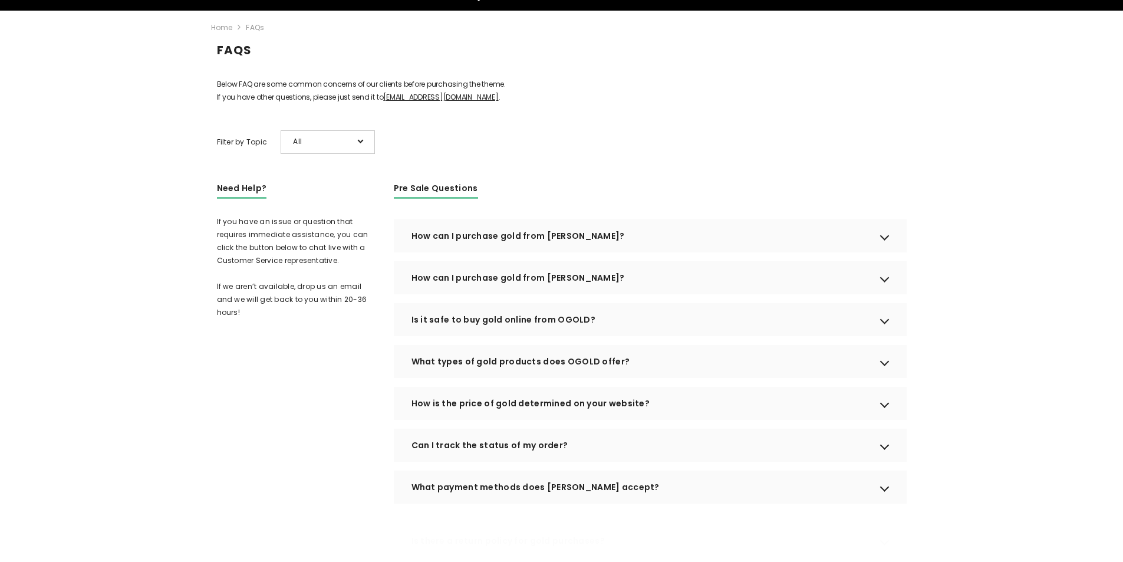
click at [561, 251] on div "How can I purchase gold from OGOLD?" at bounding box center [650, 235] width 513 height 33
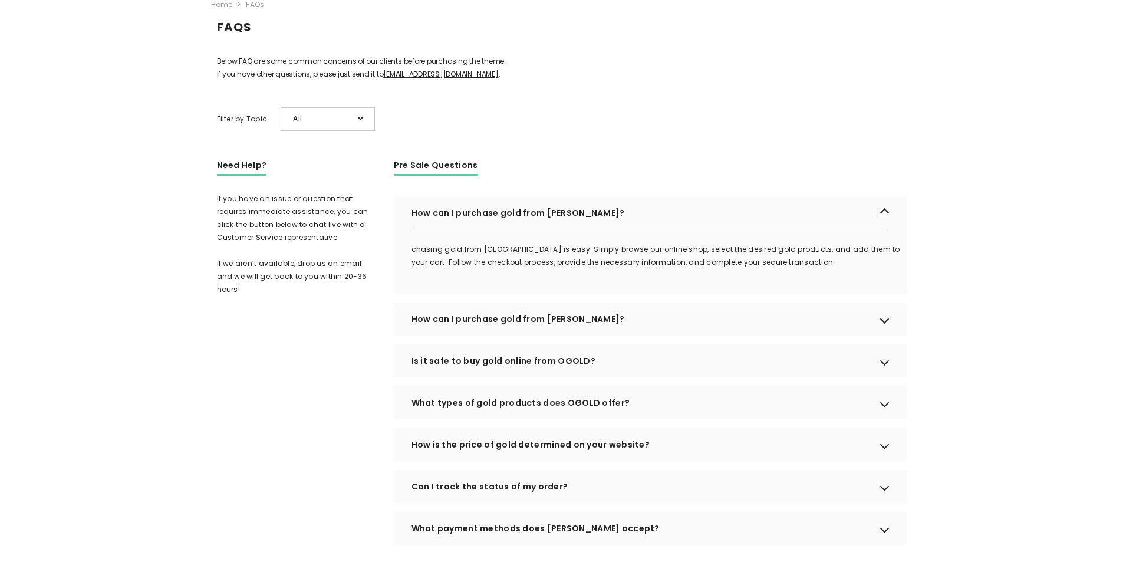
scroll to position [177, 0]
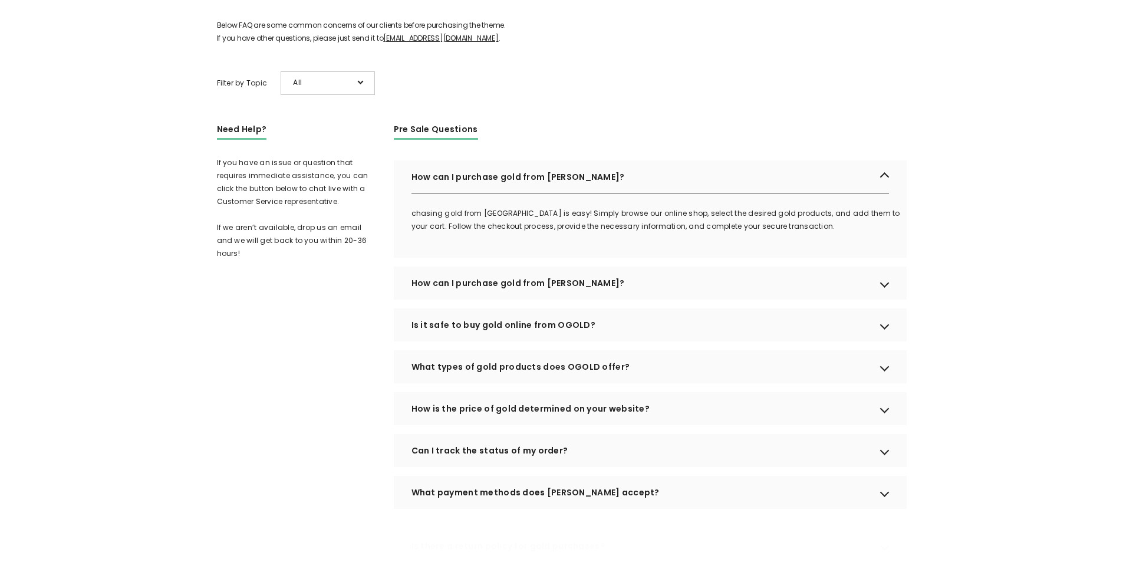
click at [462, 381] on div "What types of gold products does OGOLD offer?" at bounding box center [650, 366] width 513 height 33
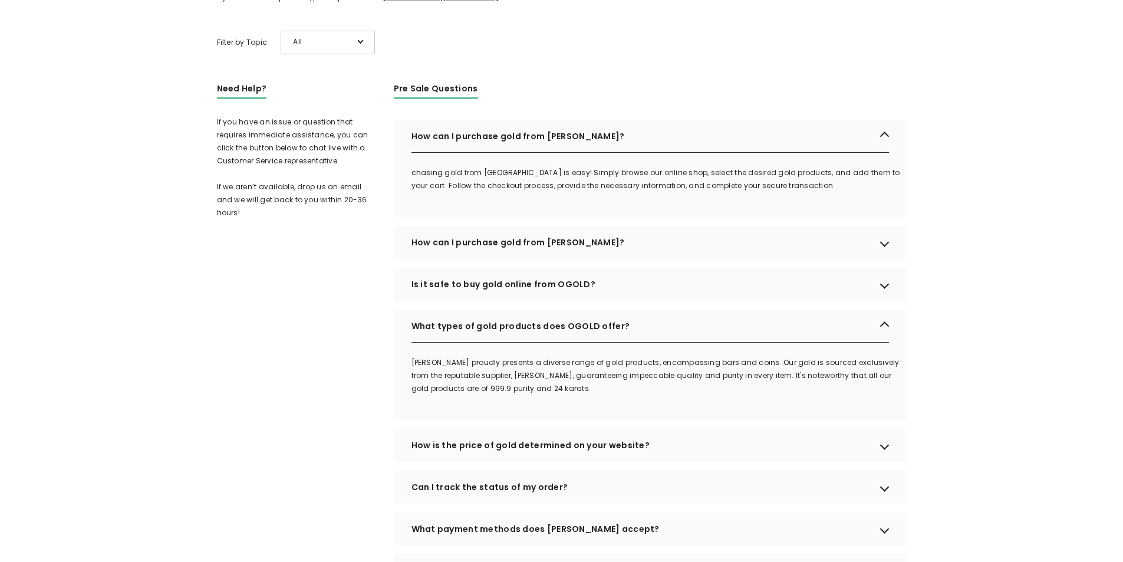
scroll to position [295, 0]
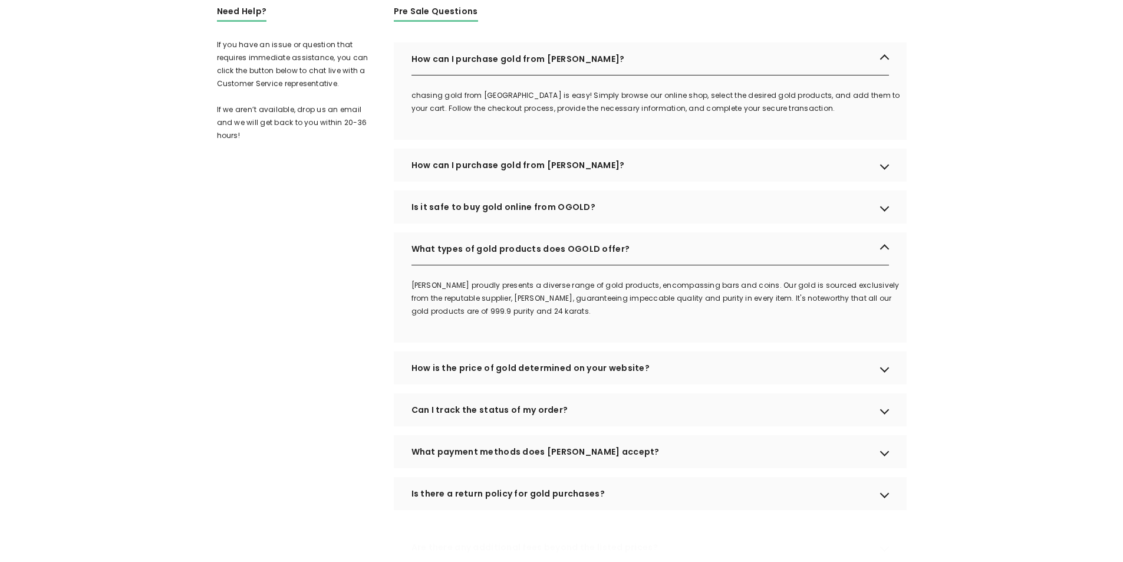
click at [532, 384] on div "How is the price of gold determined on your website?" at bounding box center [650, 367] width 513 height 33
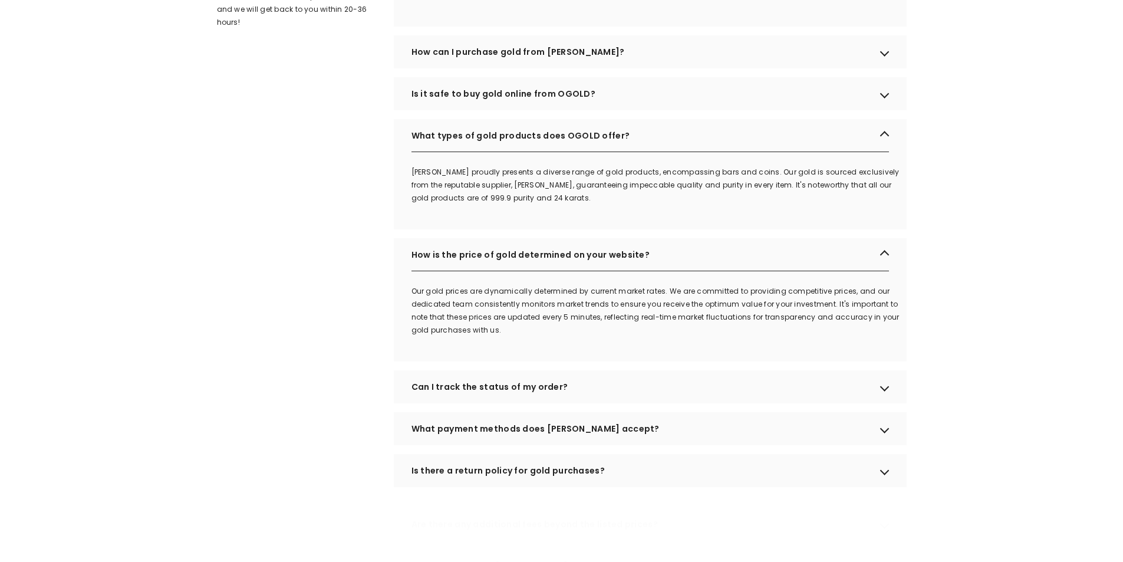
scroll to position [413, 0]
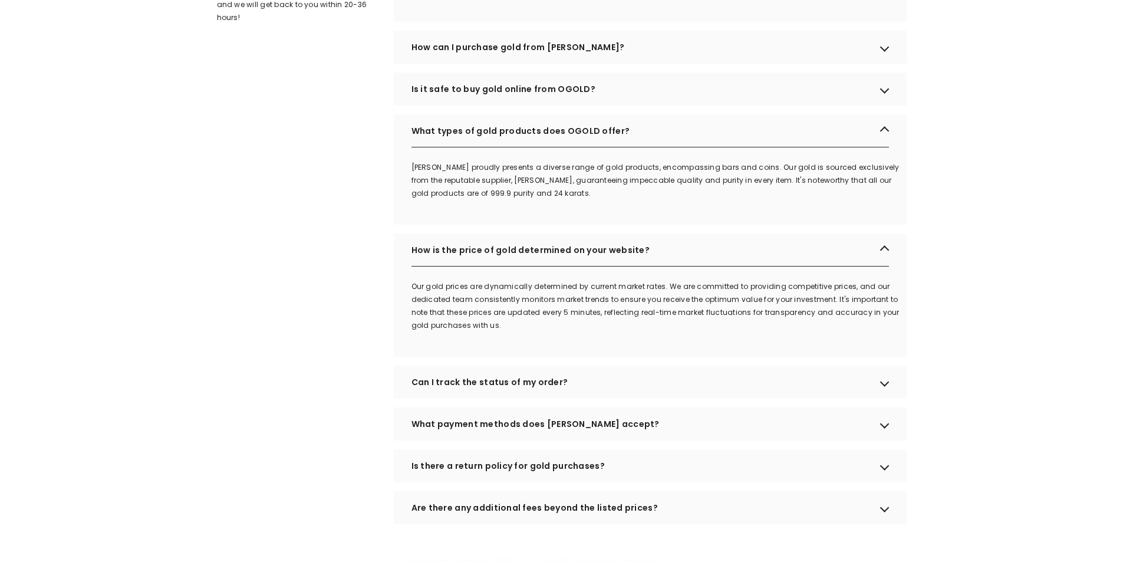
click at [519, 398] on div "Can I track the status of my order?" at bounding box center [650, 381] width 513 height 33
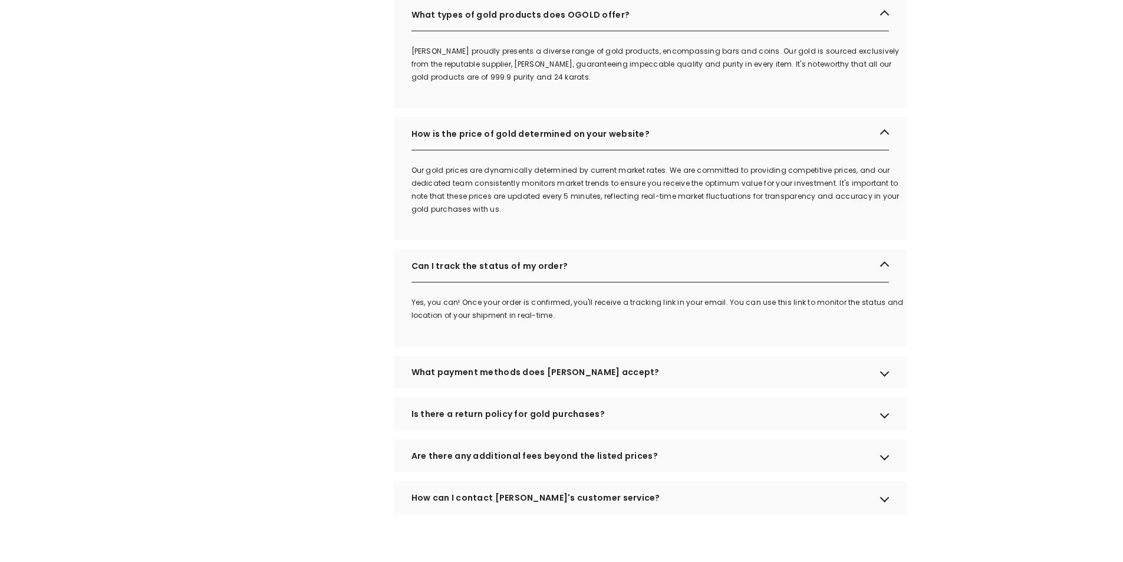
scroll to position [530, 0]
click at [575, 387] on div "What payment methods does OGOLD accept?" at bounding box center [650, 370] width 513 height 33
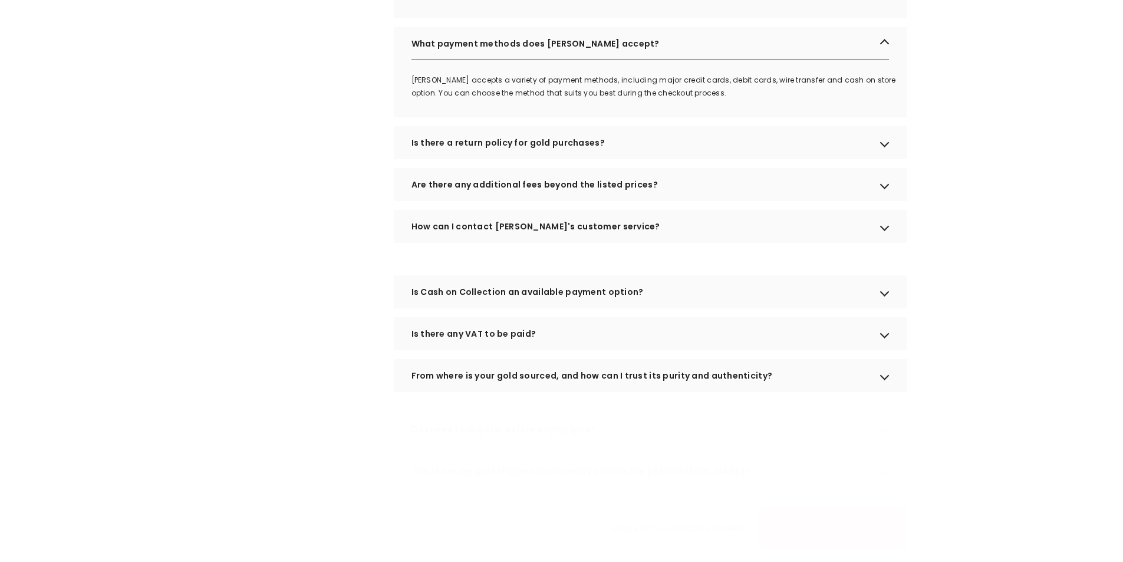
scroll to position [884, 0]
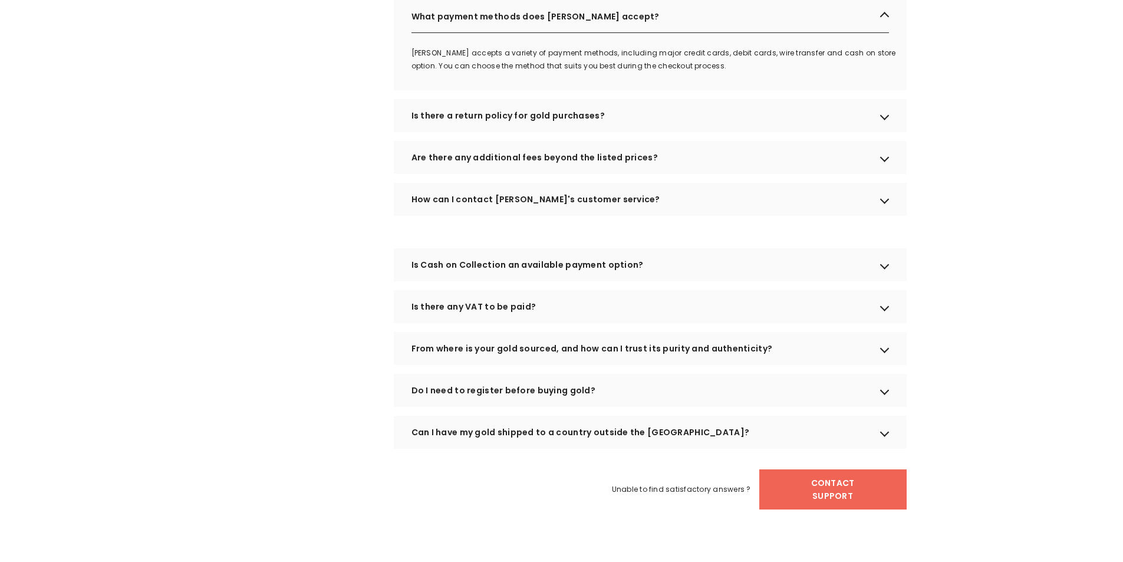
click at [568, 447] on div "Can I have my gold shipped to a country outside the UAE?" at bounding box center [650, 432] width 513 height 33
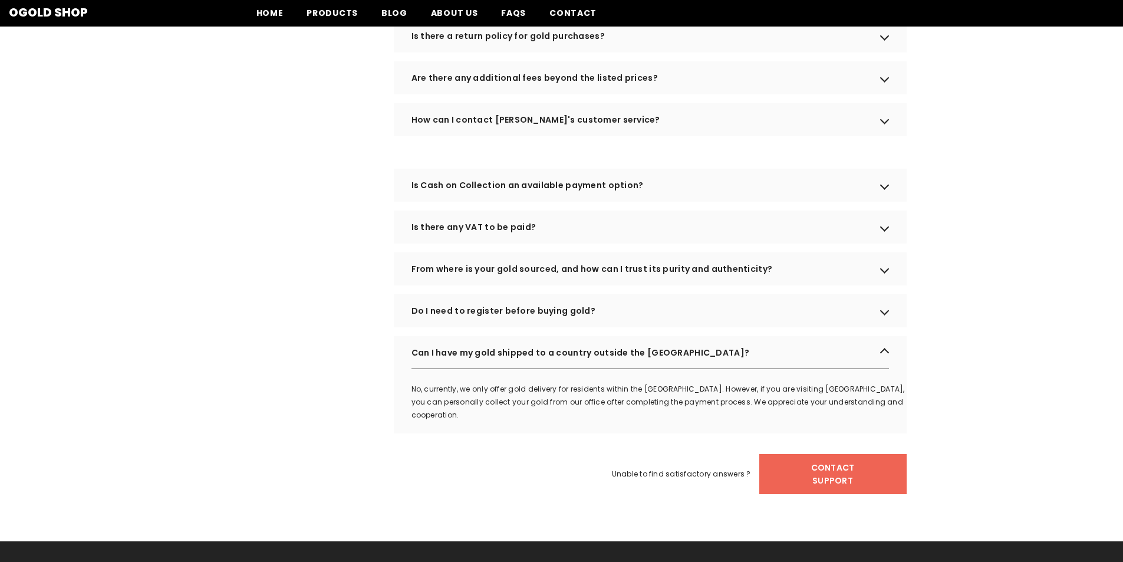
scroll to position [943, 0]
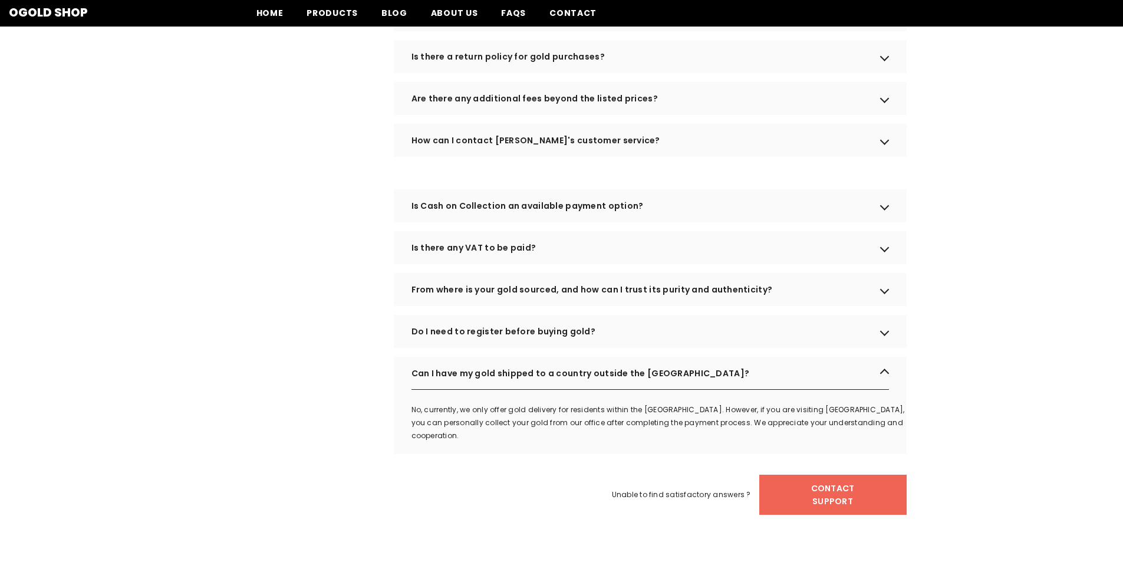
click at [444, 262] on div "Is there any VAT to be paid?" at bounding box center [650, 247] width 513 height 33
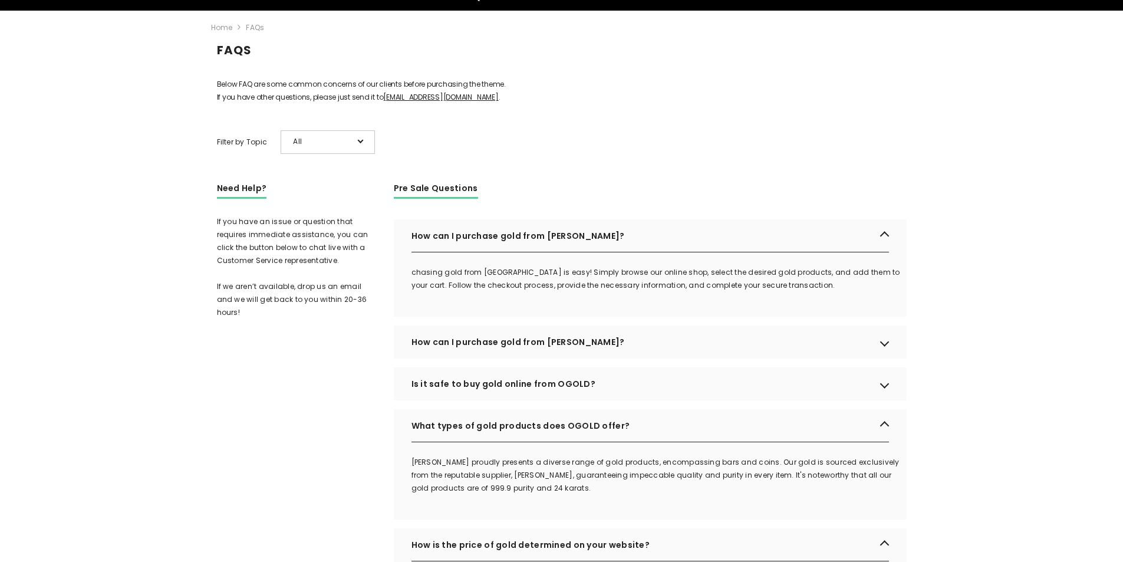
scroll to position [0, 0]
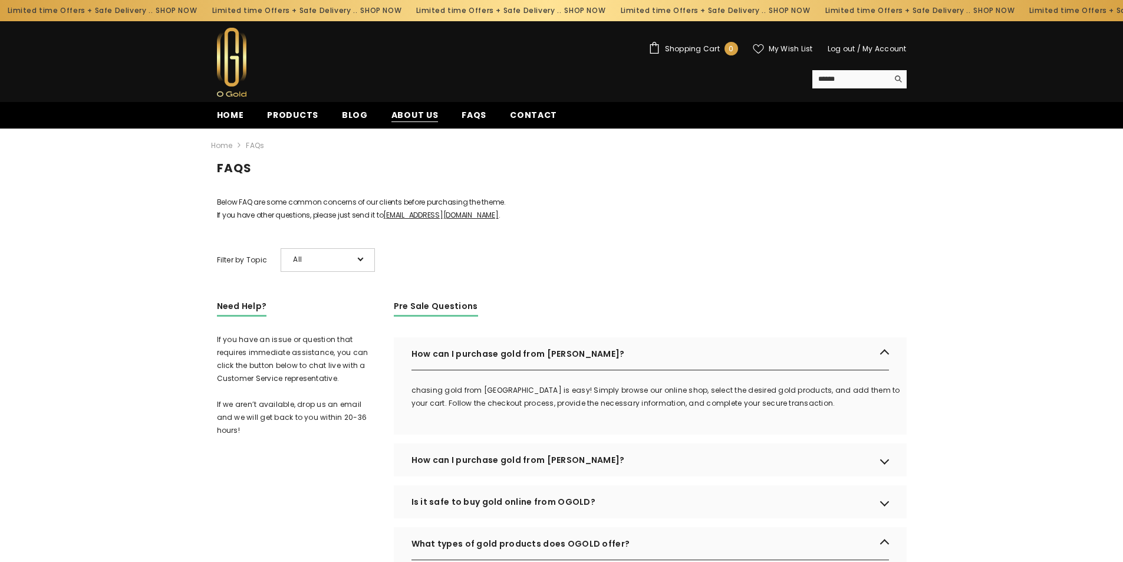
click at [396, 116] on span "About us" at bounding box center [414, 115] width 47 height 12
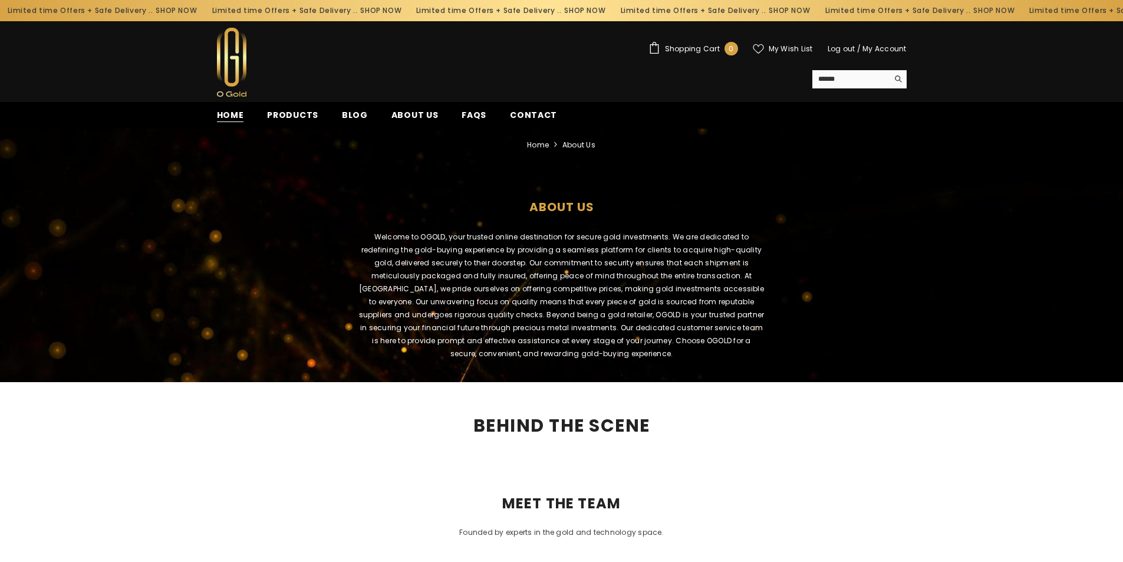
click at [226, 113] on span "Home" at bounding box center [230, 115] width 27 height 12
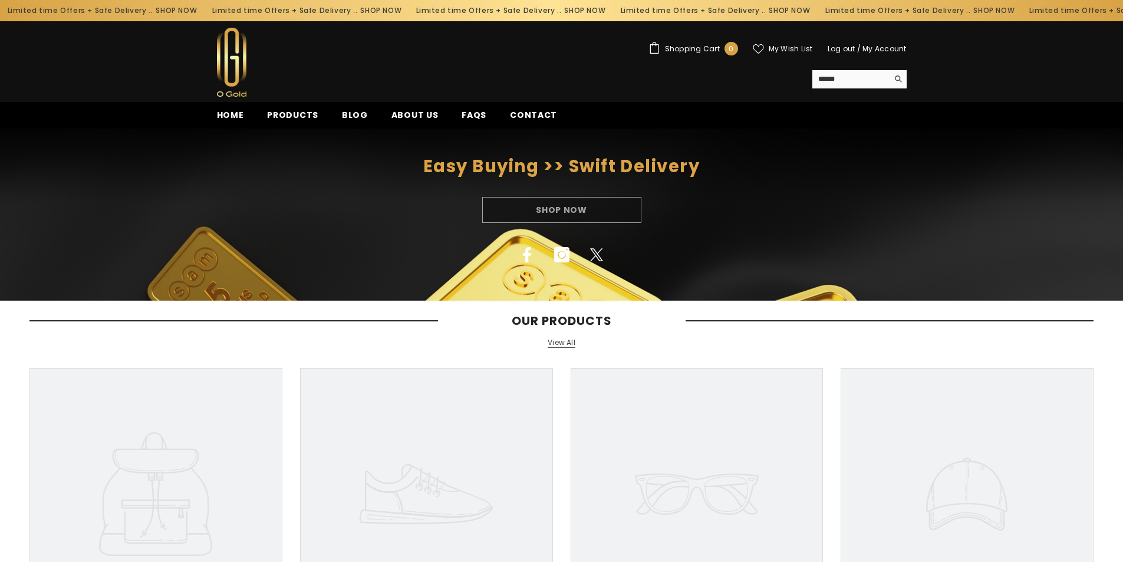
click at [566, 342] on link "View All" at bounding box center [562, 343] width 28 height 10
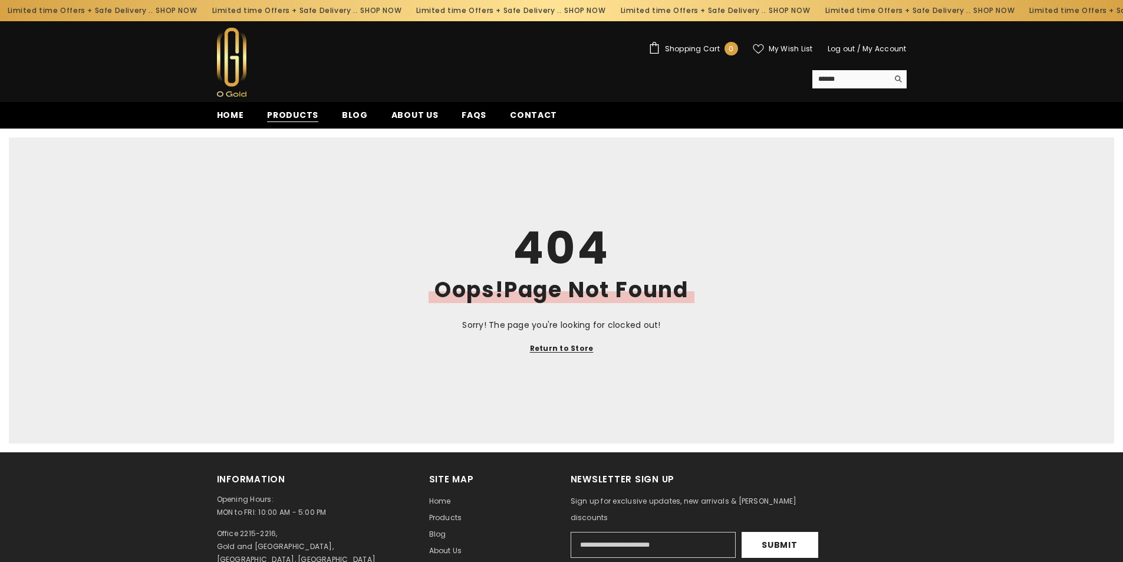
click at [291, 109] on span "Products" at bounding box center [292, 115] width 51 height 12
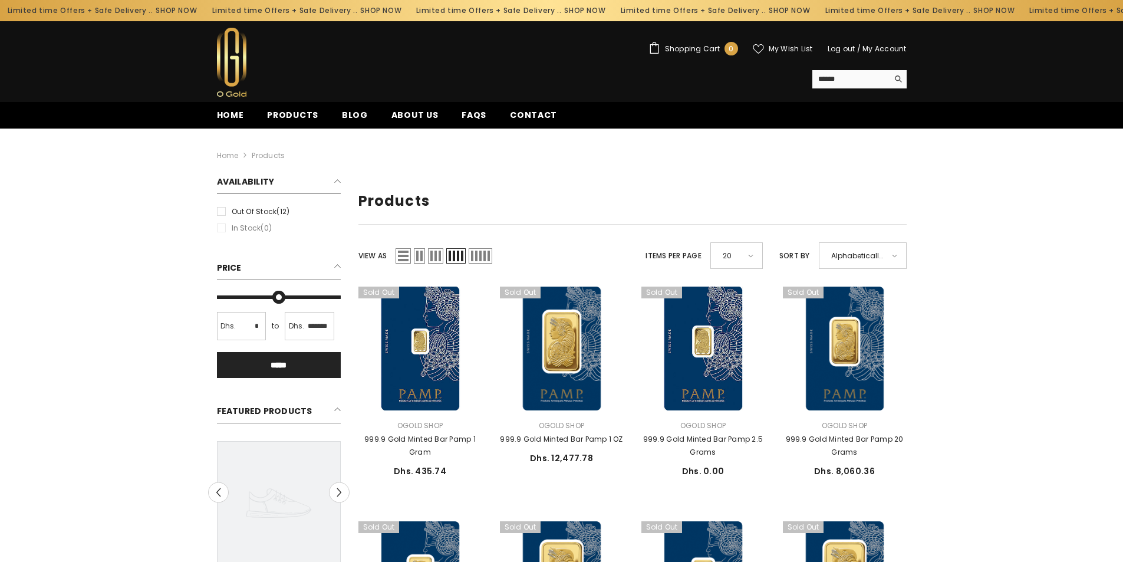
click at [752, 255] on span at bounding box center [750, 255] width 5 height 3
click at [895, 256] on span at bounding box center [894, 255] width 5 height 3
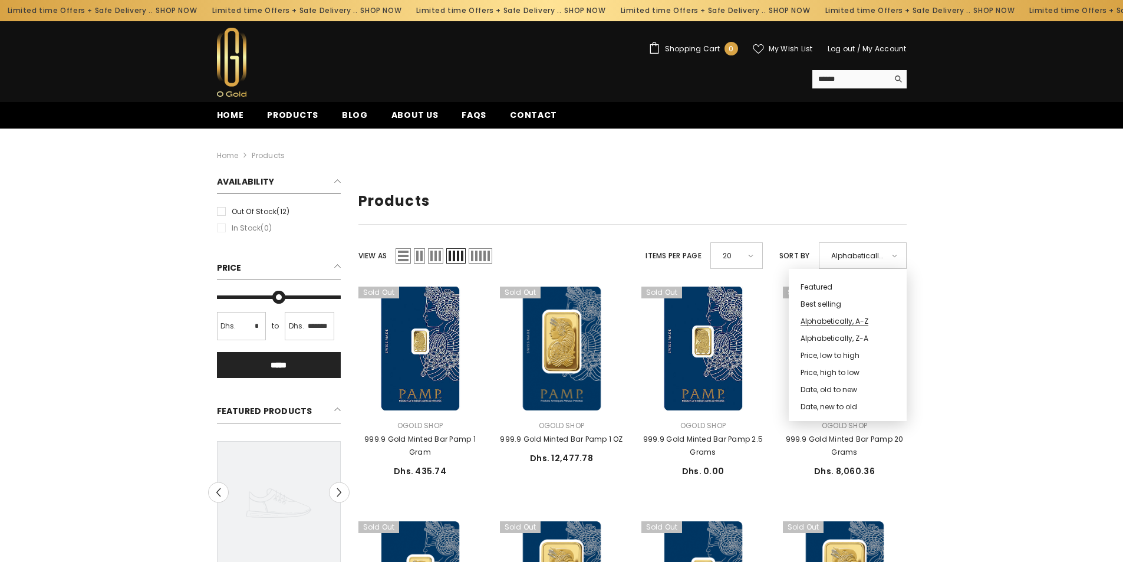
click at [820, 304] on span "Best selling" at bounding box center [843, 302] width 87 height 17
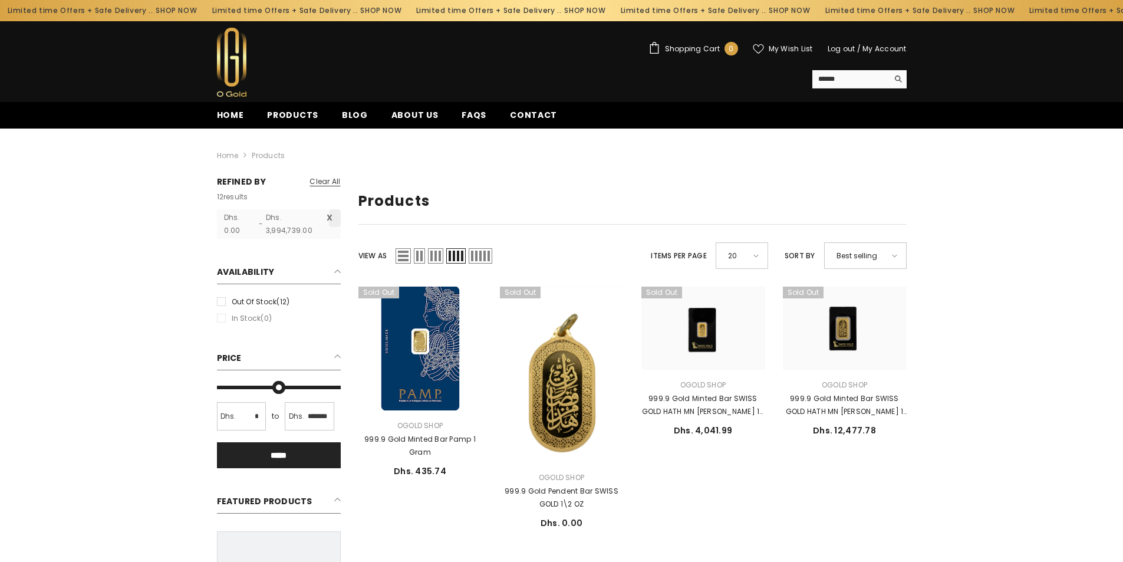
click at [888, 45] on link "My Account" at bounding box center [884, 49] width 44 height 10
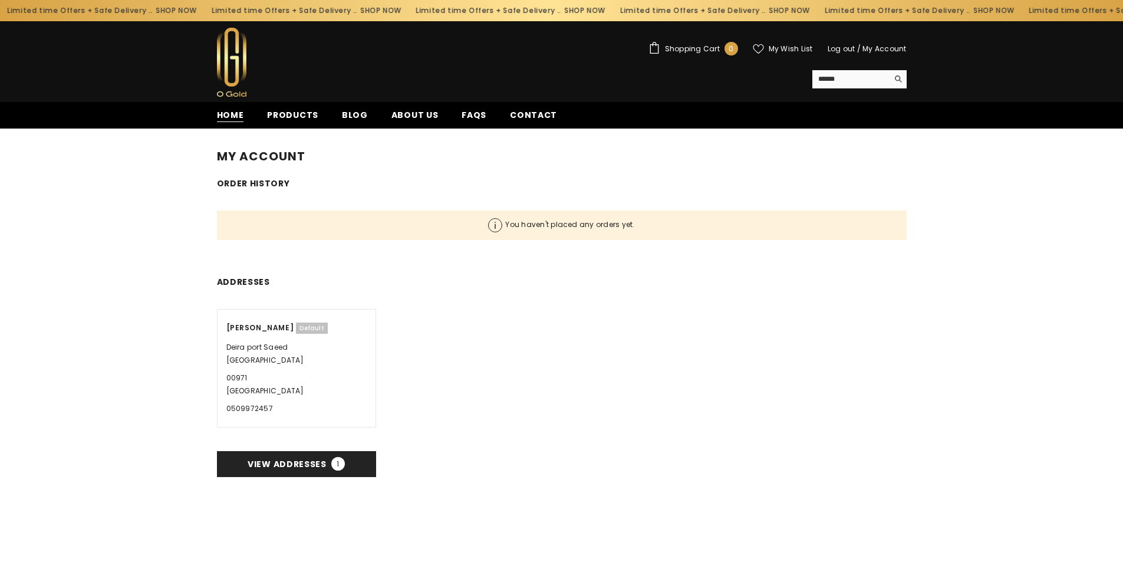
click at [228, 117] on span "Home" at bounding box center [230, 115] width 27 height 12
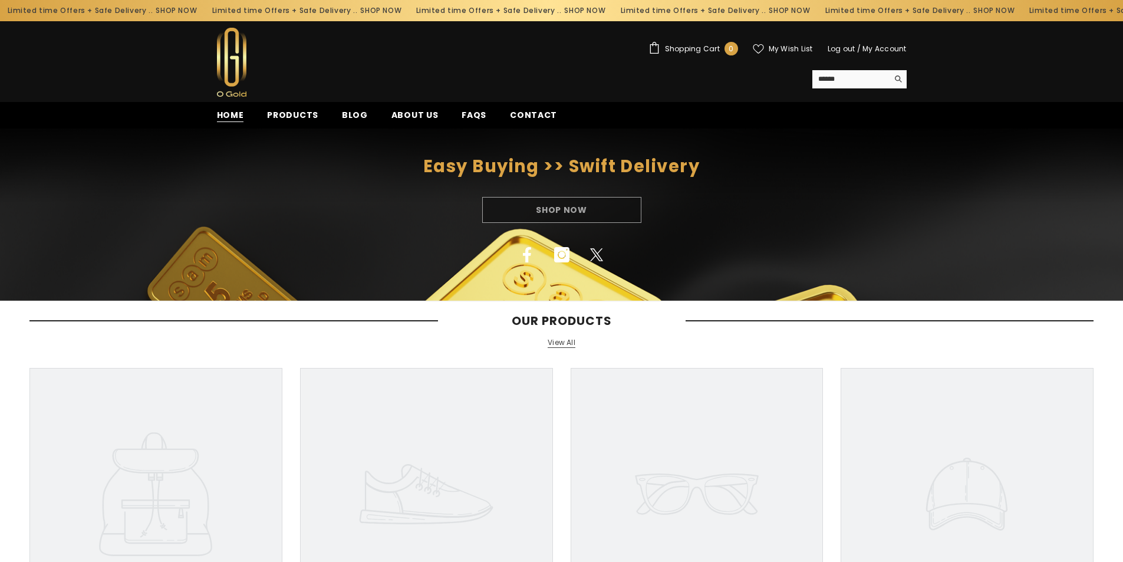
click at [235, 117] on span "Home" at bounding box center [230, 115] width 27 height 12
click at [232, 117] on span "Home" at bounding box center [230, 115] width 27 height 12
click at [299, 112] on span "Products" at bounding box center [292, 115] width 51 height 12
